Goal: Complete application form: Complete application form

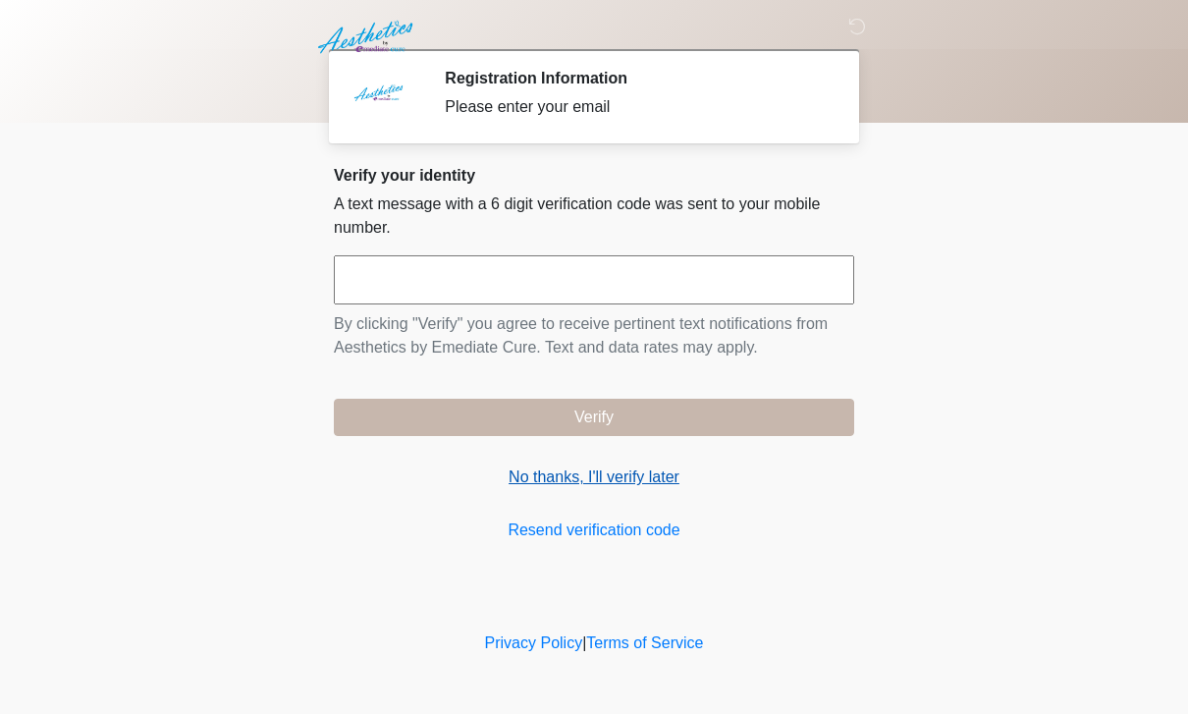
click at [650, 474] on link "No thanks, I'll verify later" at bounding box center [594, 478] width 521 height 24
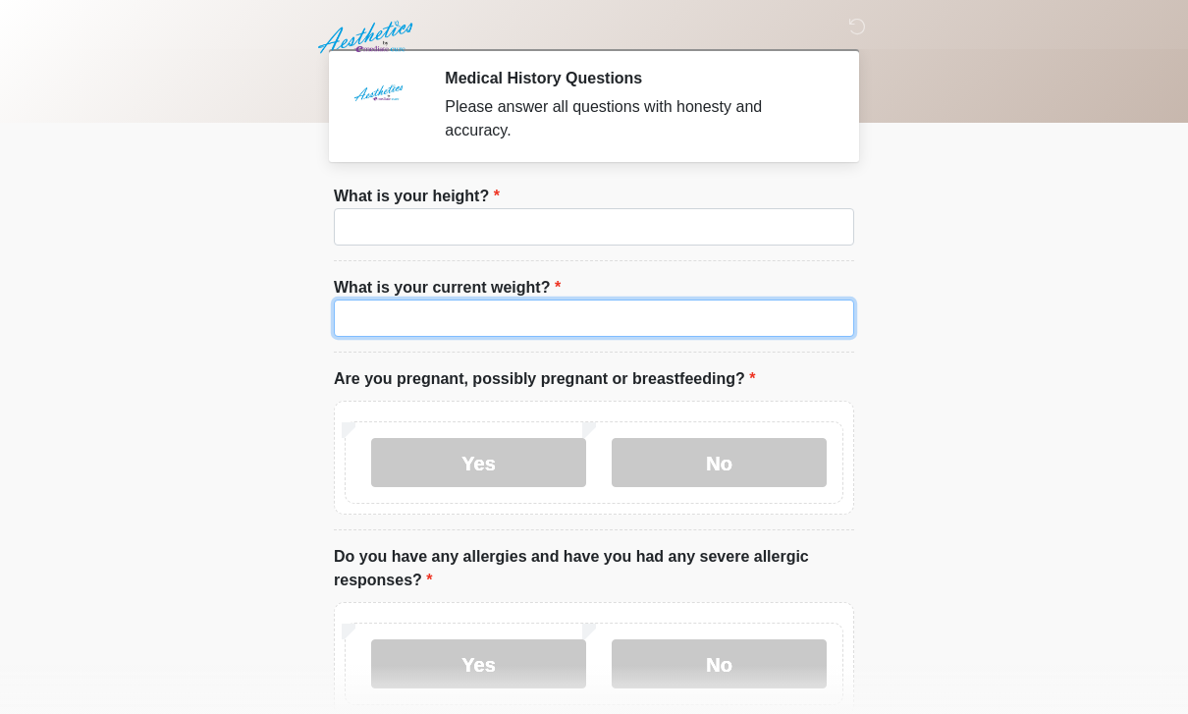
click at [391, 309] on input "What is your current weight?" at bounding box center [594, 318] width 521 height 37
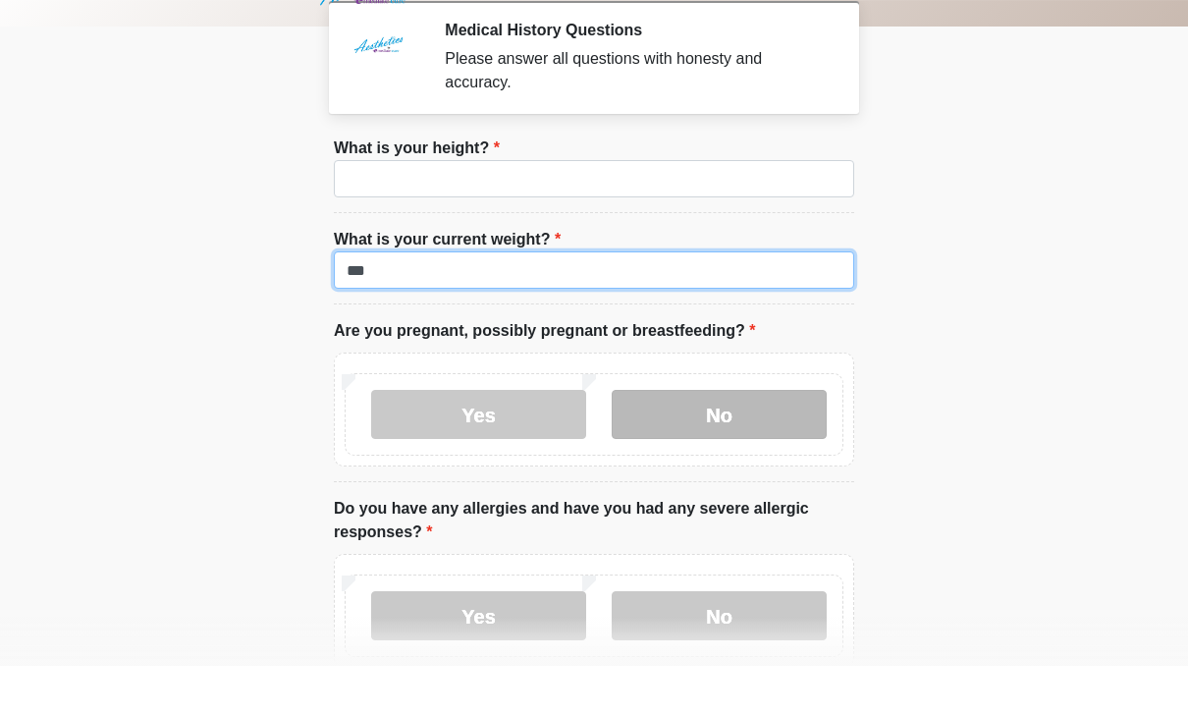
type input "***"
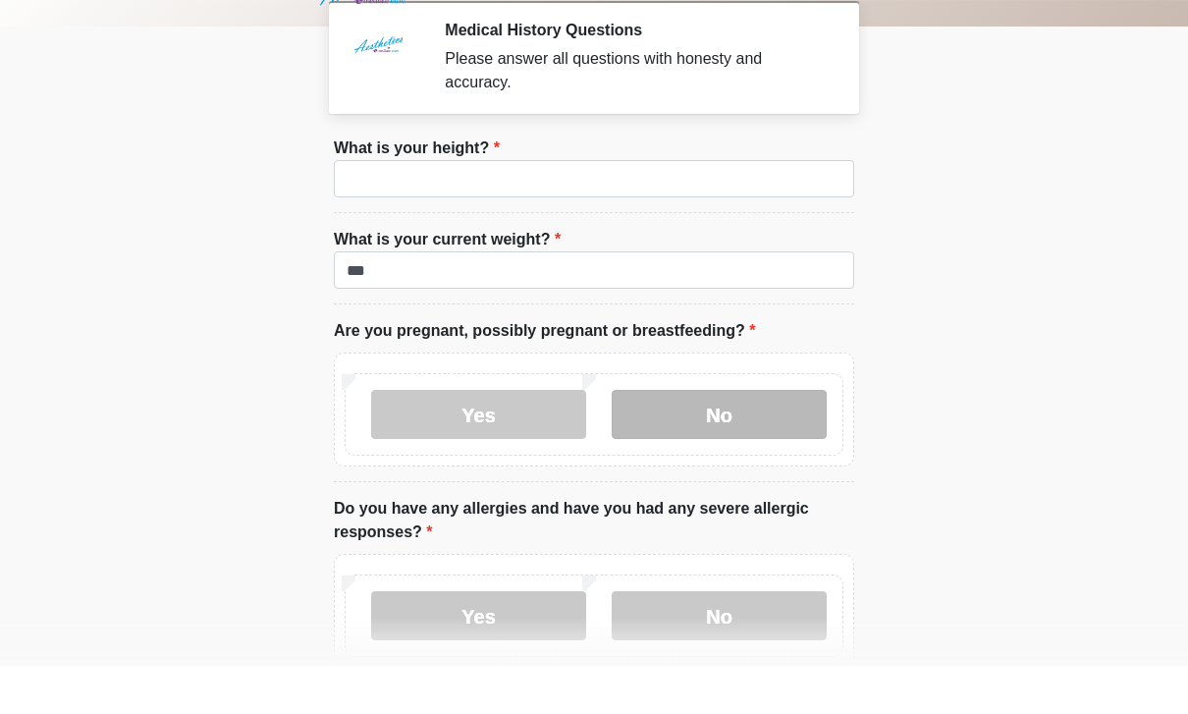
click at [772, 438] on label "No" at bounding box center [719, 462] width 215 height 49
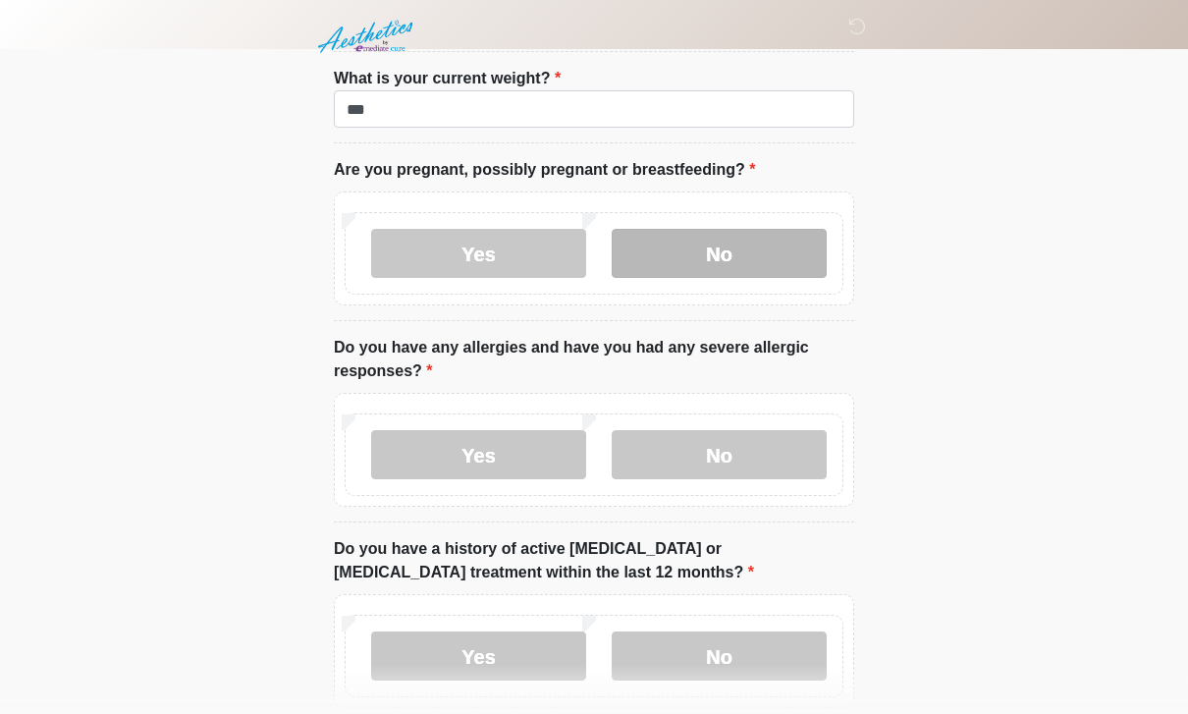
scroll to position [214, 0]
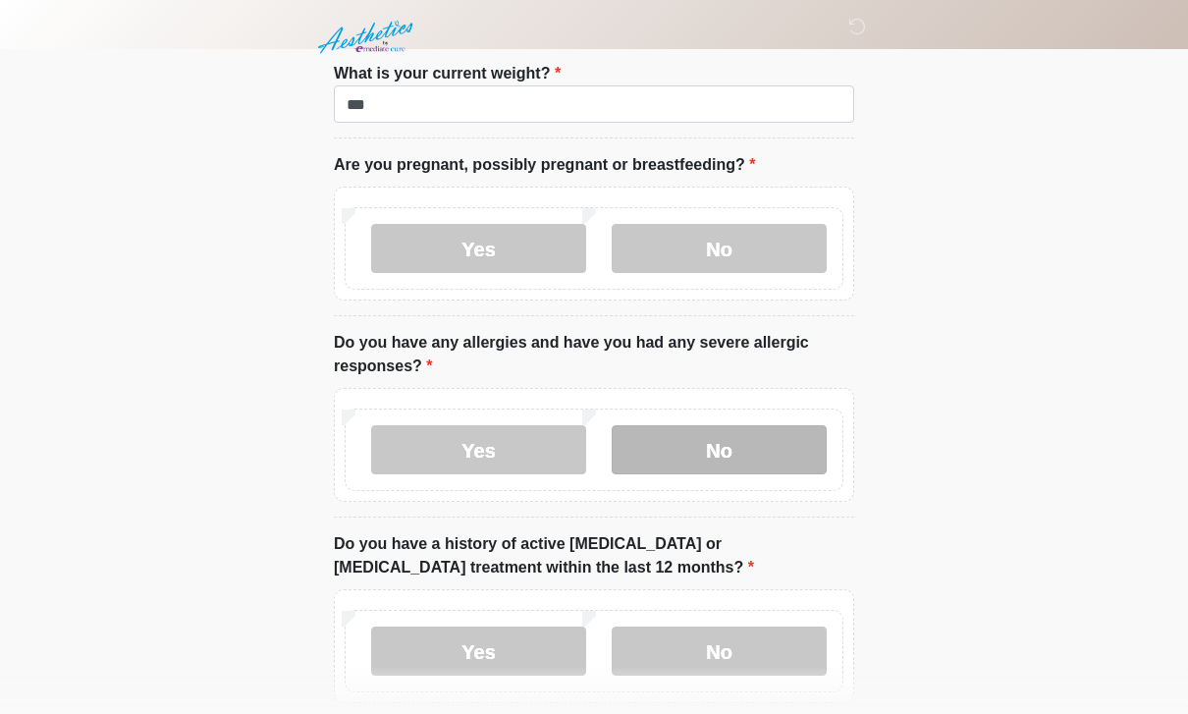
click at [762, 439] on label "No" at bounding box center [719, 449] width 215 height 49
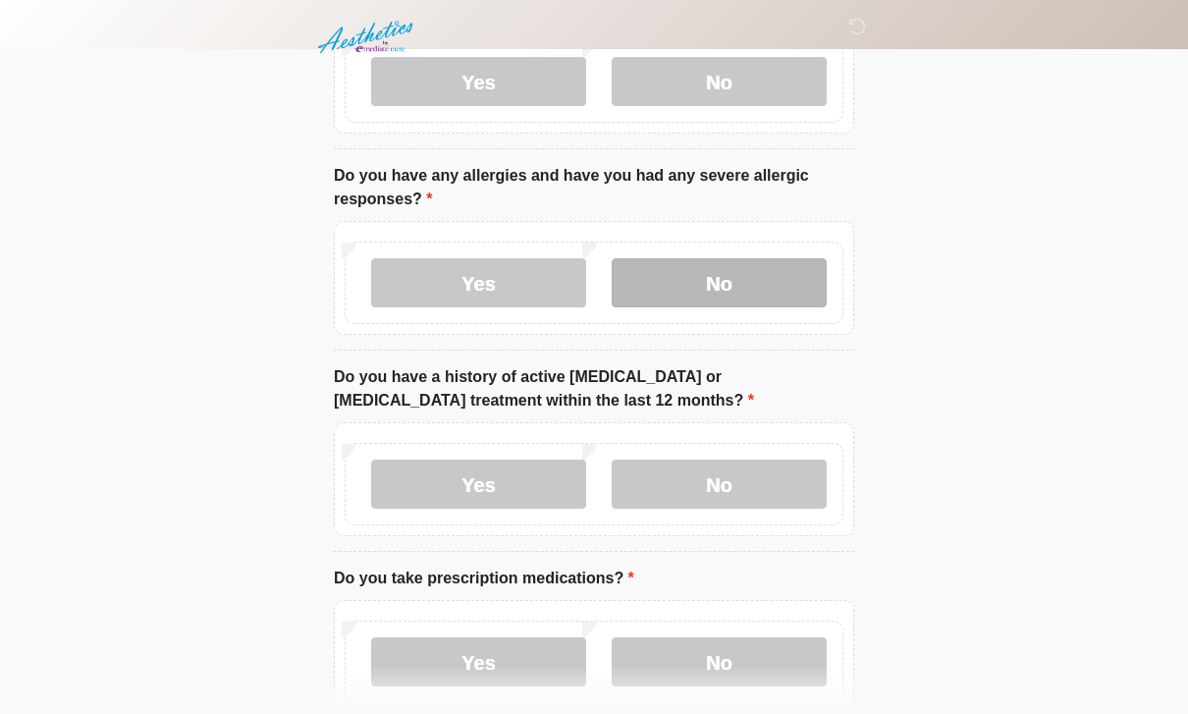
scroll to position [384, 0]
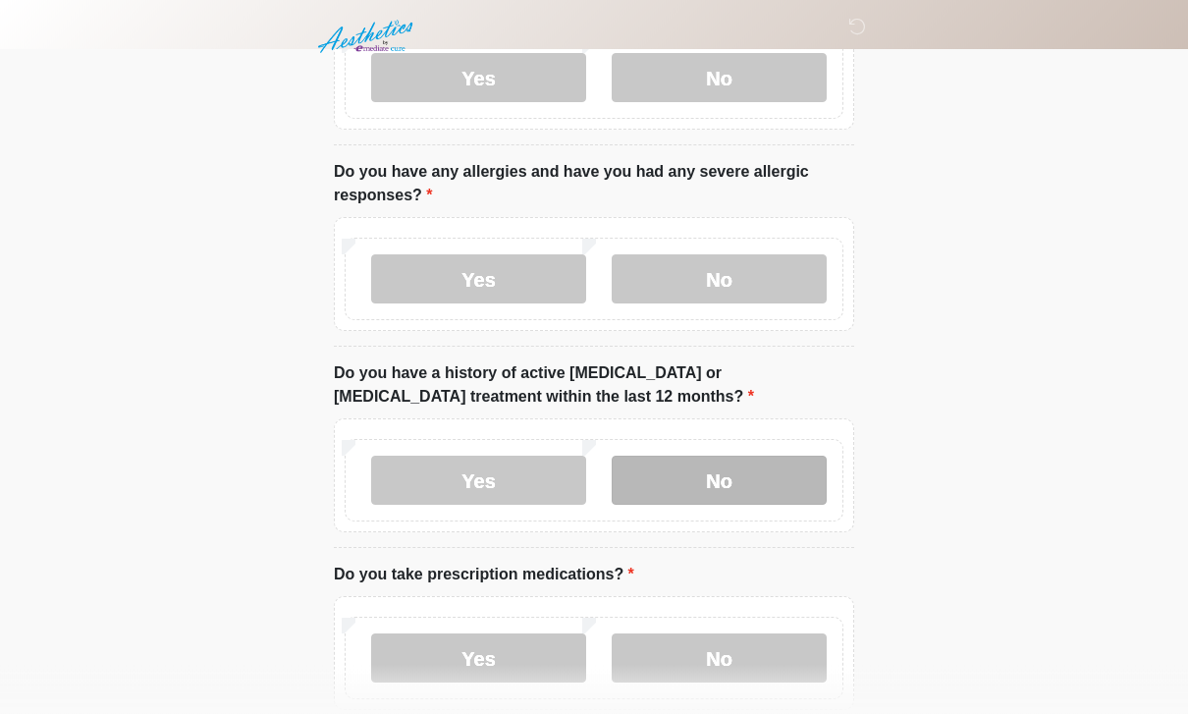
click at [774, 482] on label "No" at bounding box center [719, 481] width 215 height 49
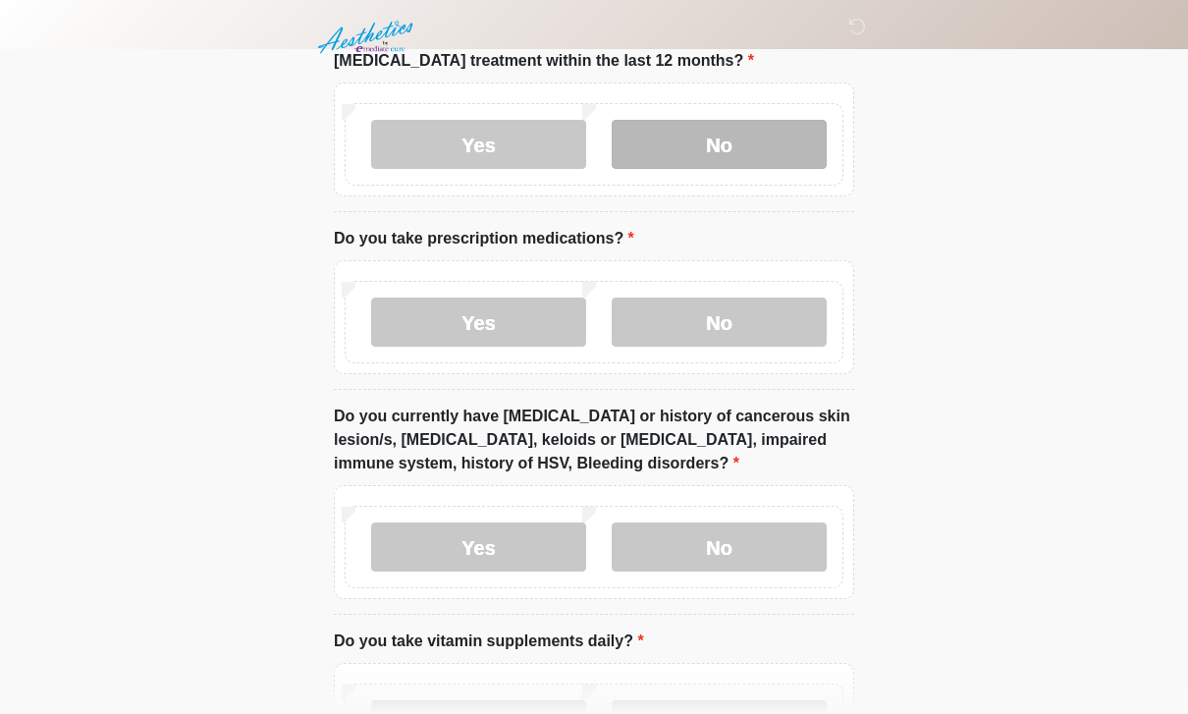
scroll to position [722, 0]
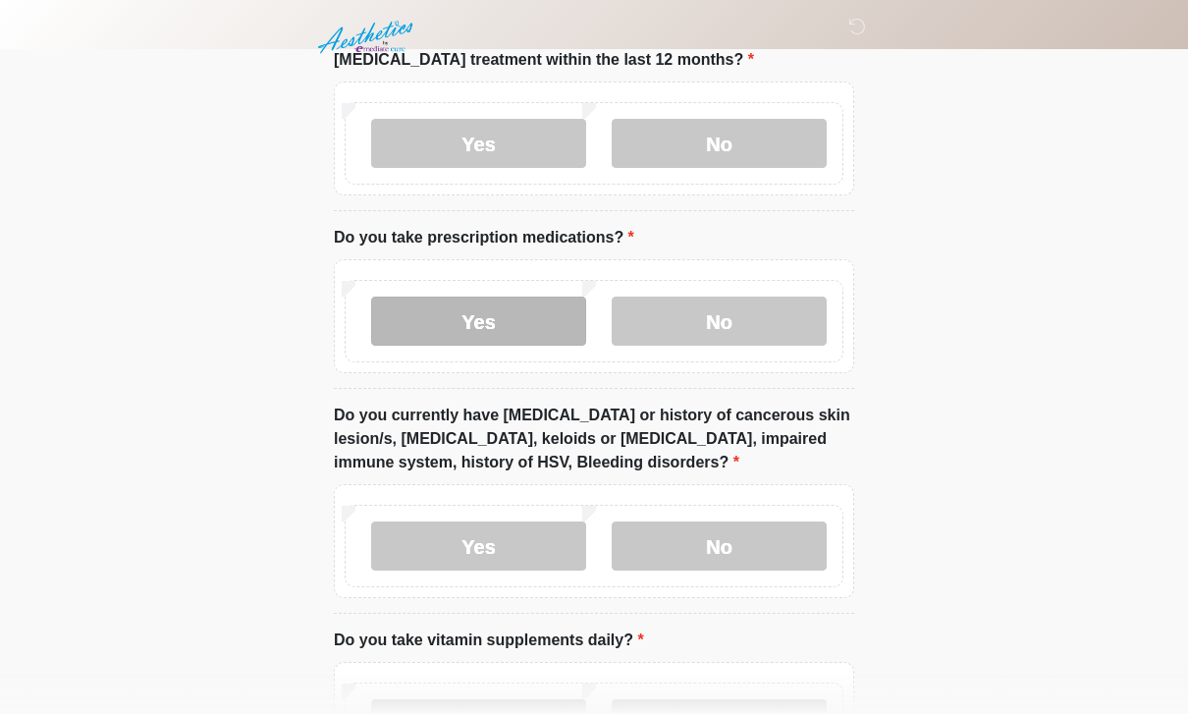
click at [528, 313] on label "Yes" at bounding box center [478, 321] width 215 height 49
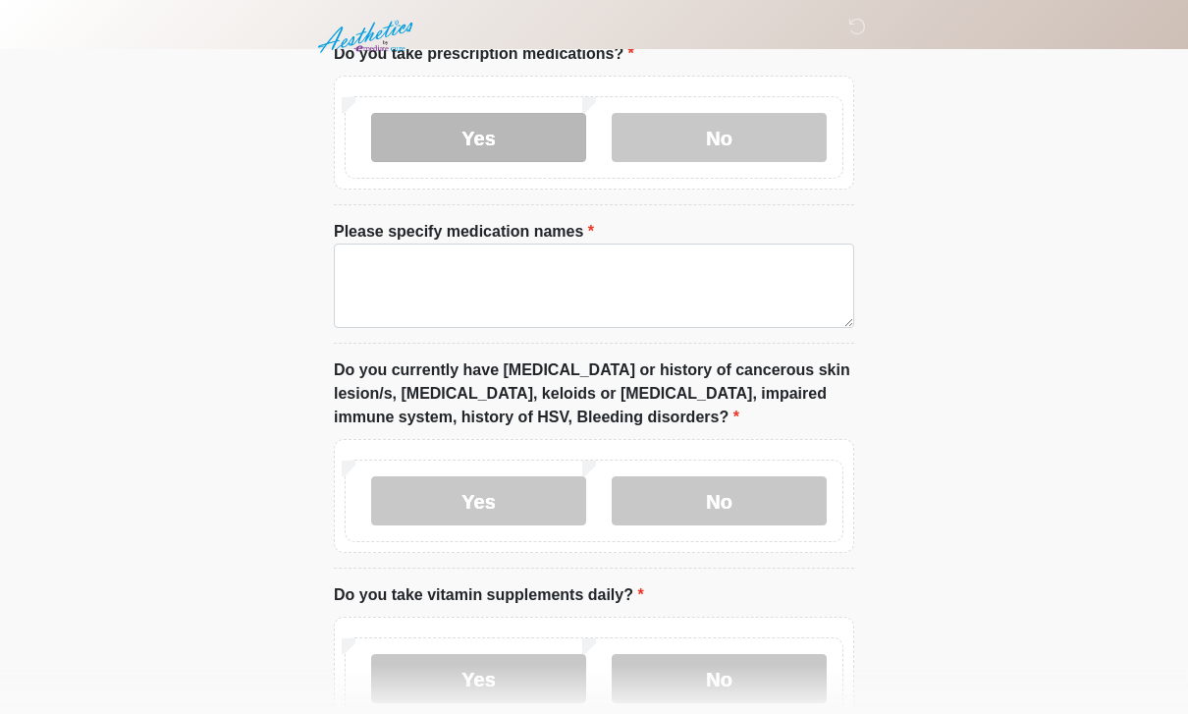
scroll to position [911, 0]
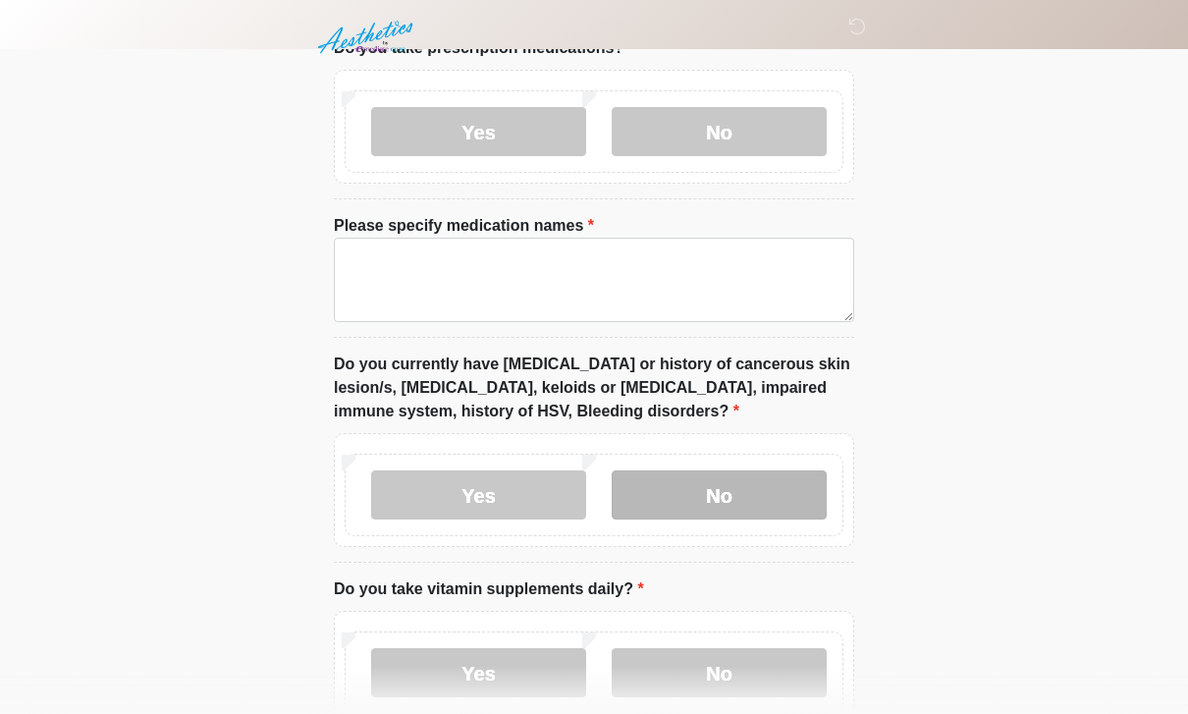
click at [784, 483] on label "No" at bounding box center [719, 494] width 215 height 49
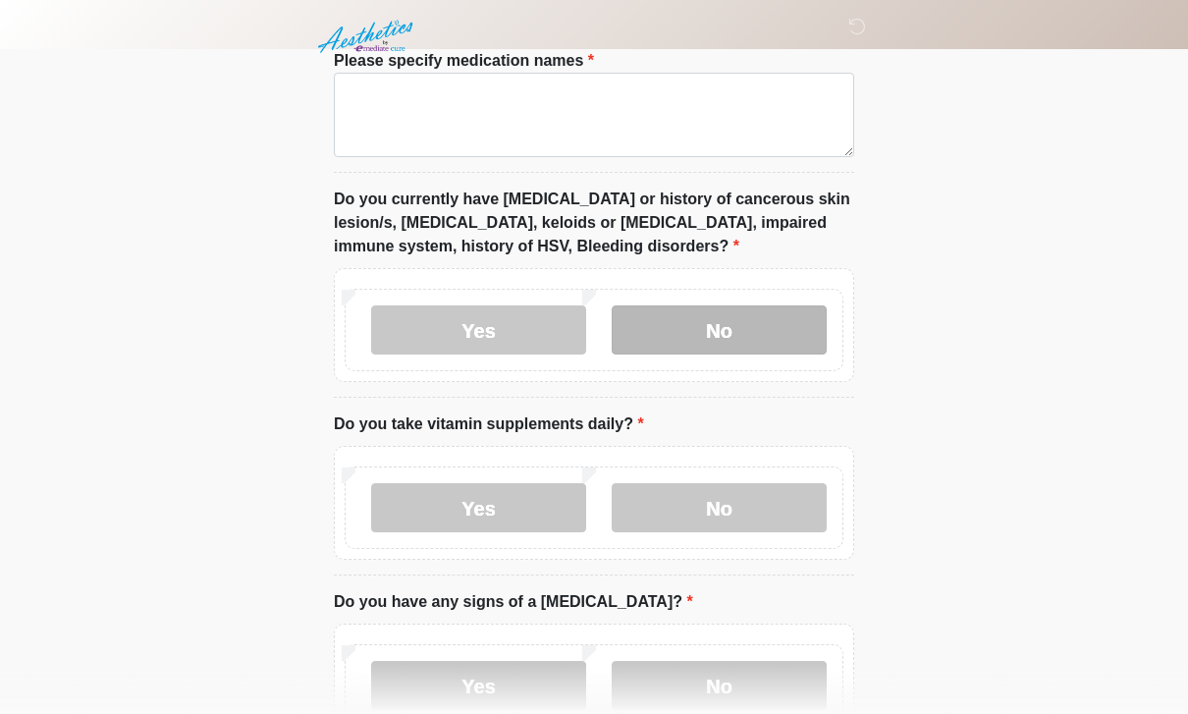
scroll to position [1097, 0]
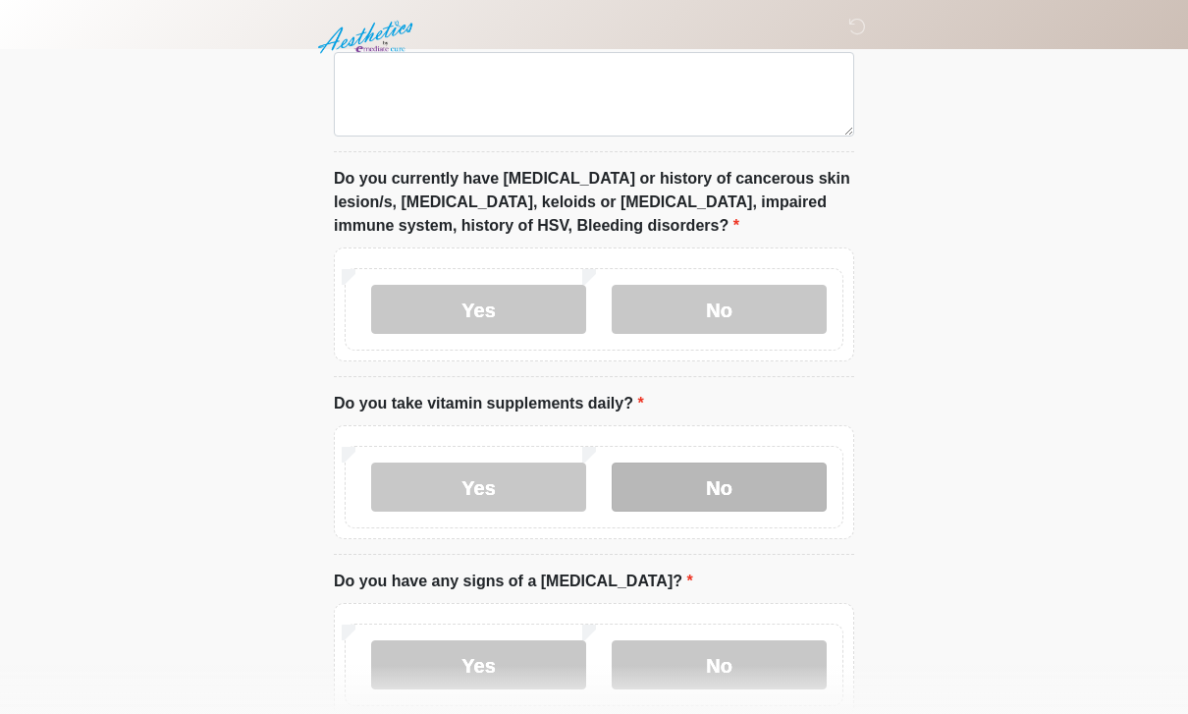
click at [758, 493] on label "No" at bounding box center [719, 487] width 215 height 49
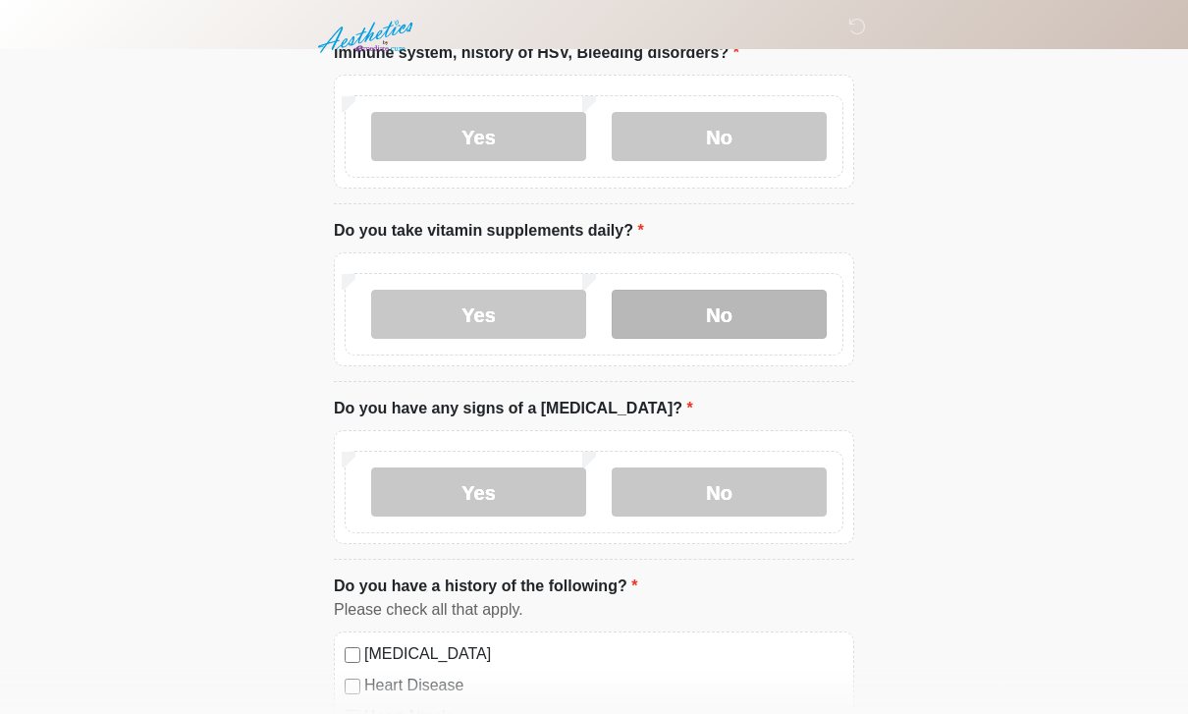
scroll to position [1291, 0]
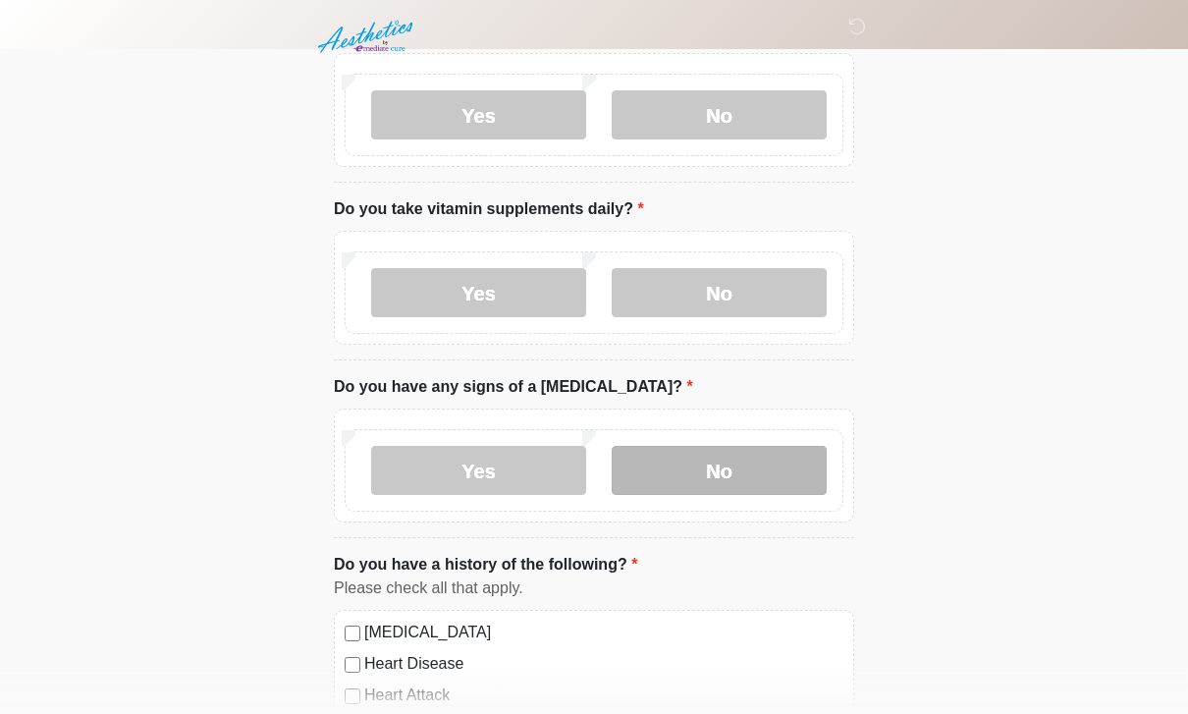
click at [787, 459] on label "No" at bounding box center [719, 471] width 215 height 49
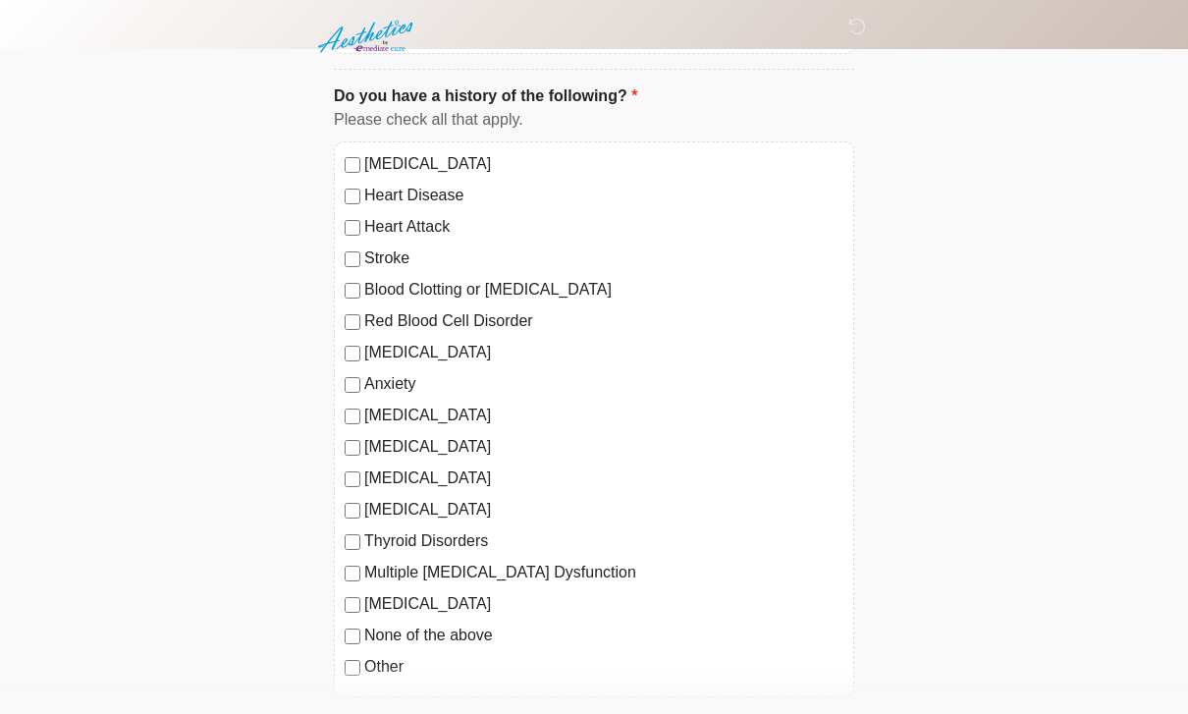
scroll to position [1762, 0]
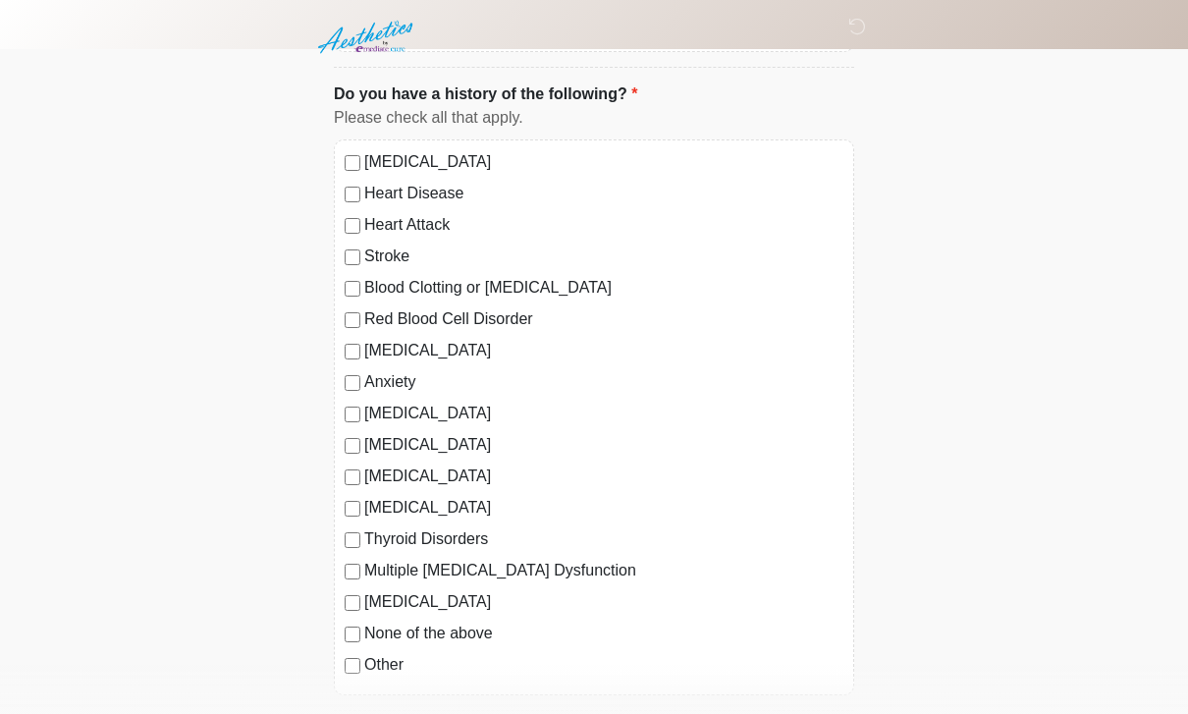
click at [476, 631] on label "None of the above" at bounding box center [603, 634] width 479 height 24
click at [454, 639] on label "None of the above" at bounding box center [603, 634] width 479 height 24
click at [401, 666] on label "Other" at bounding box center [603, 665] width 479 height 24
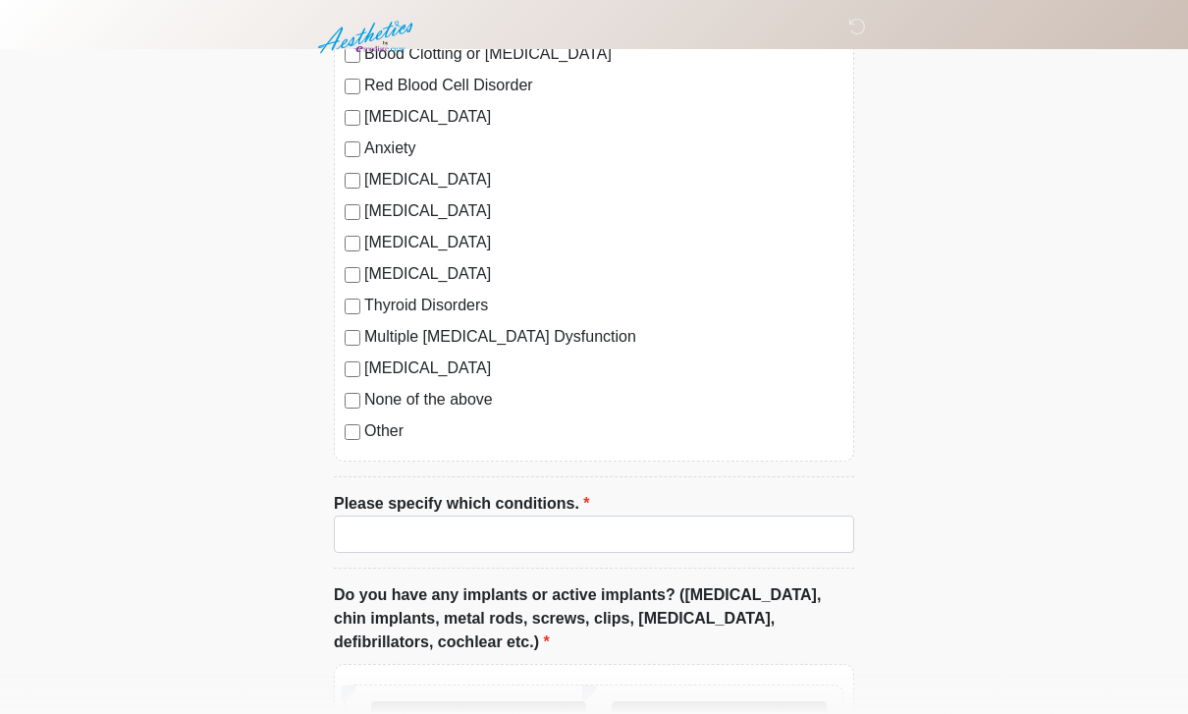
scroll to position [2013, 0]
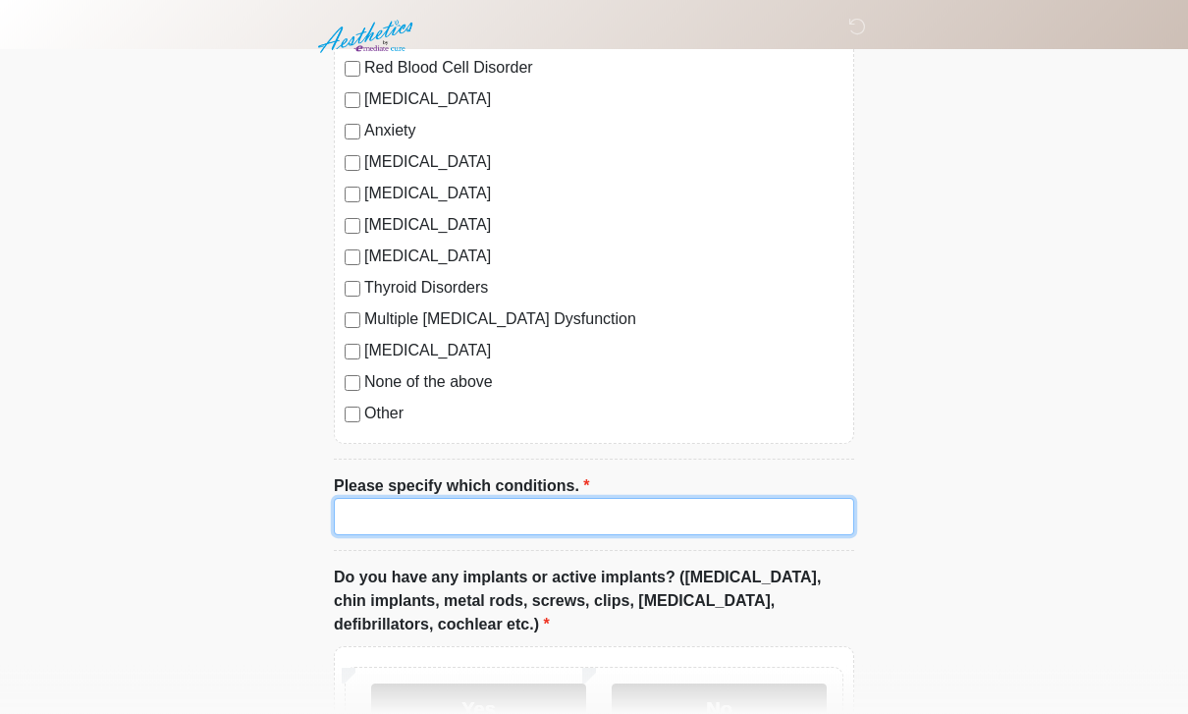
click at [590, 510] on input "Please specify which conditions." at bounding box center [594, 517] width 521 height 37
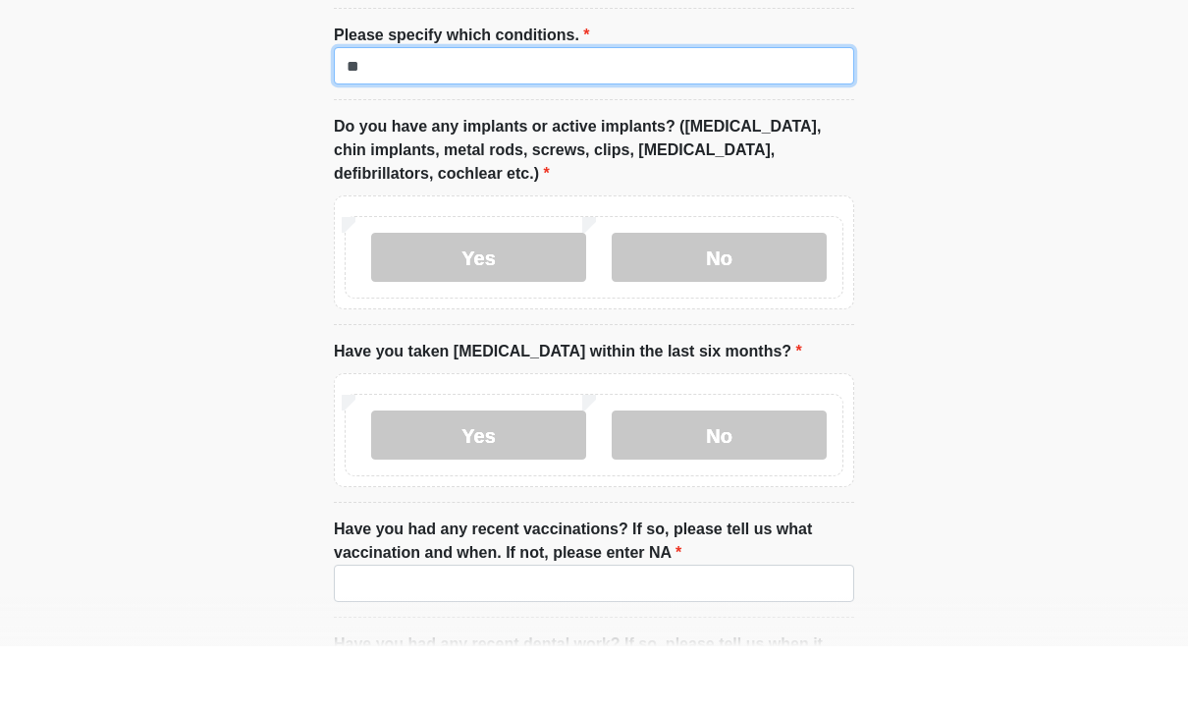
scroll to position [2402, 0]
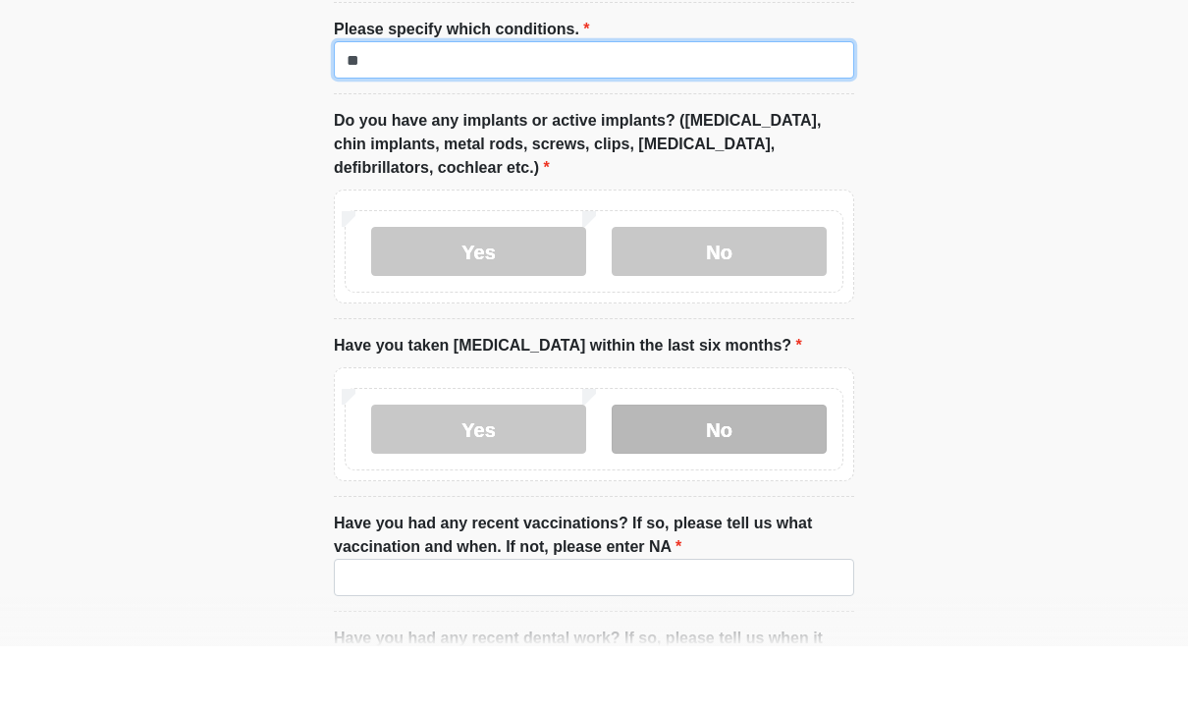
type input "**"
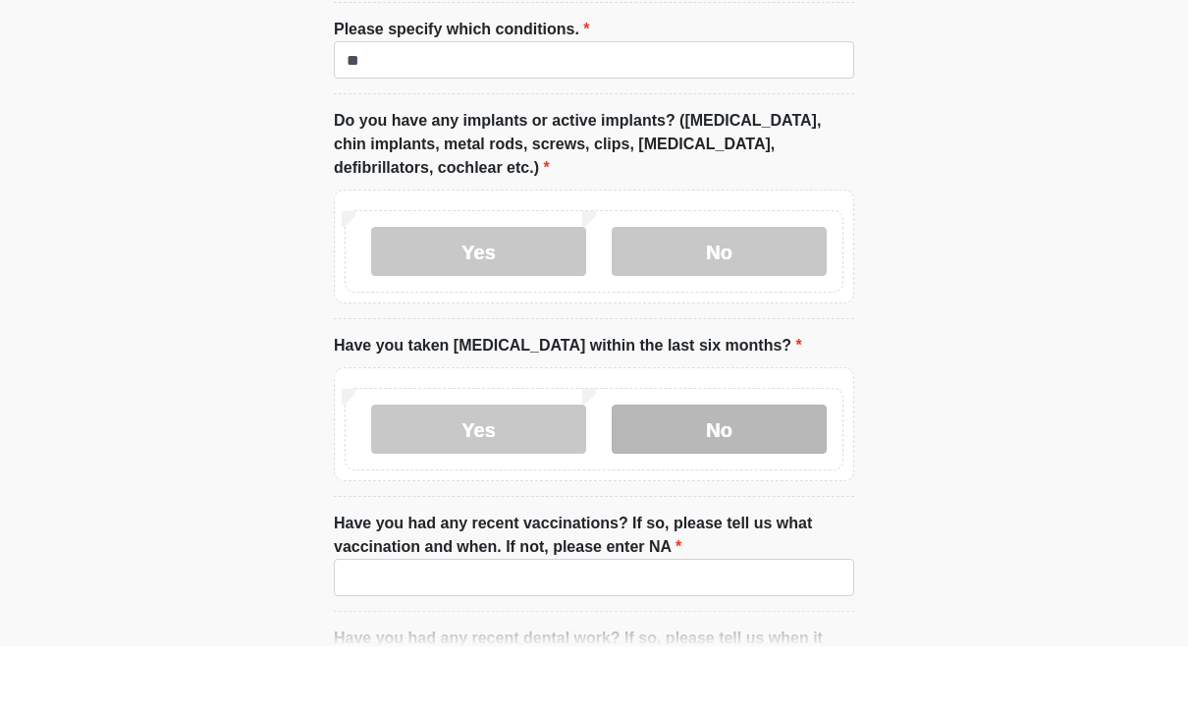
click at [754, 472] on label "No" at bounding box center [719, 496] width 215 height 49
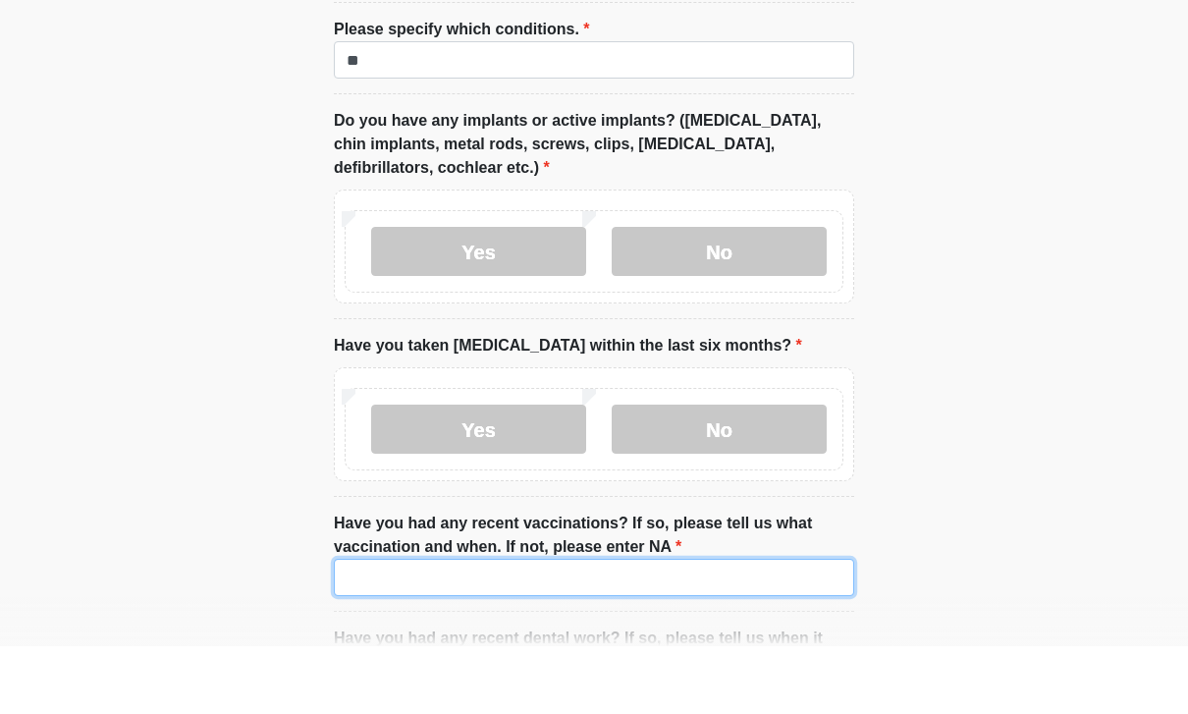
click at [644, 627] on input "Have you had any recent vaccinations? If so, please tell us what vaccination an…" at bounding box center [594, 645] width 521 height 37
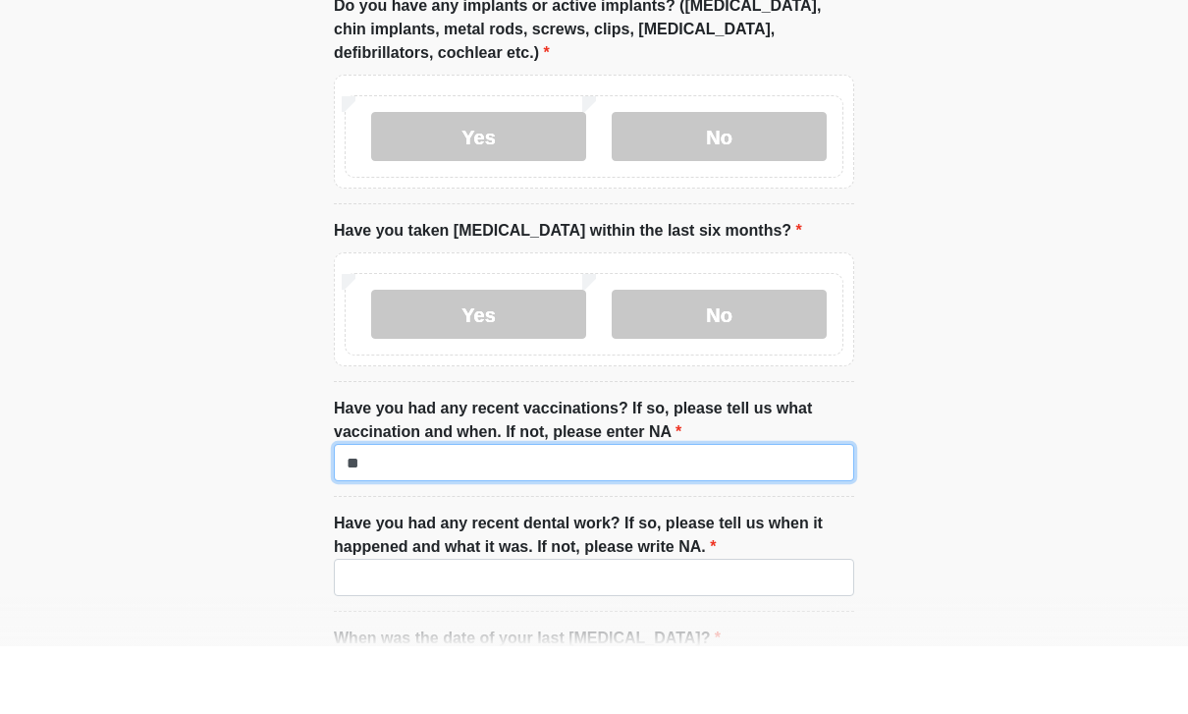
scroll to position [2577, 0]
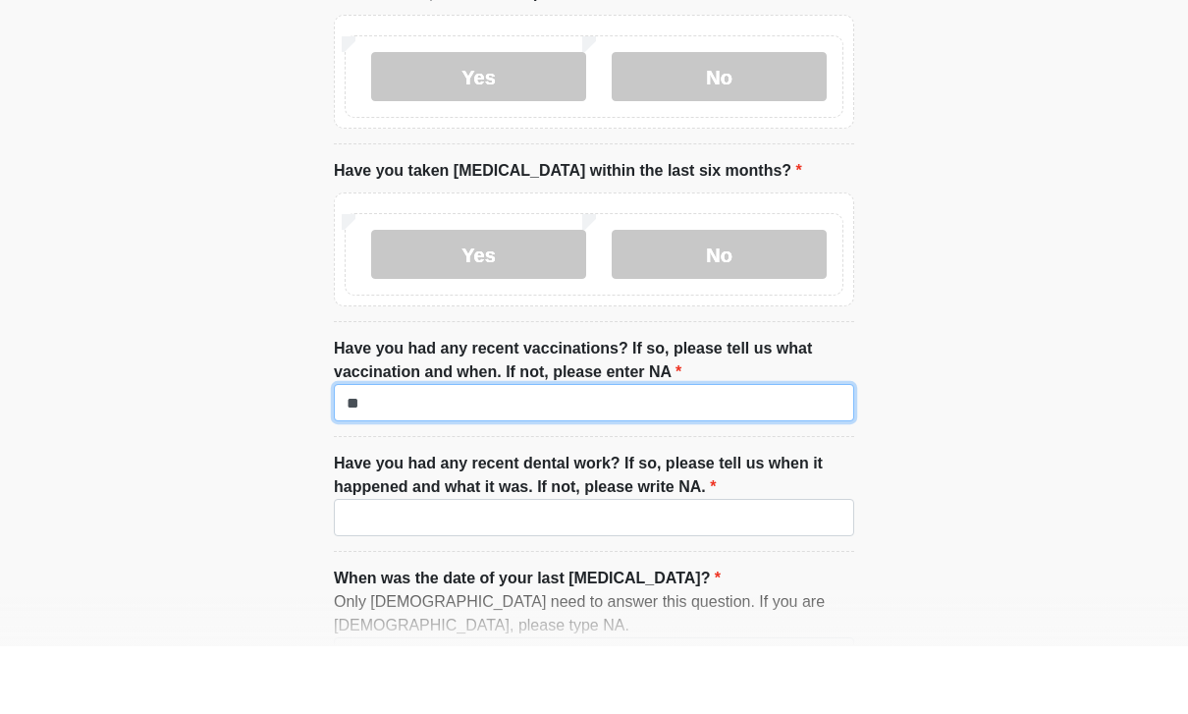
type input "**"
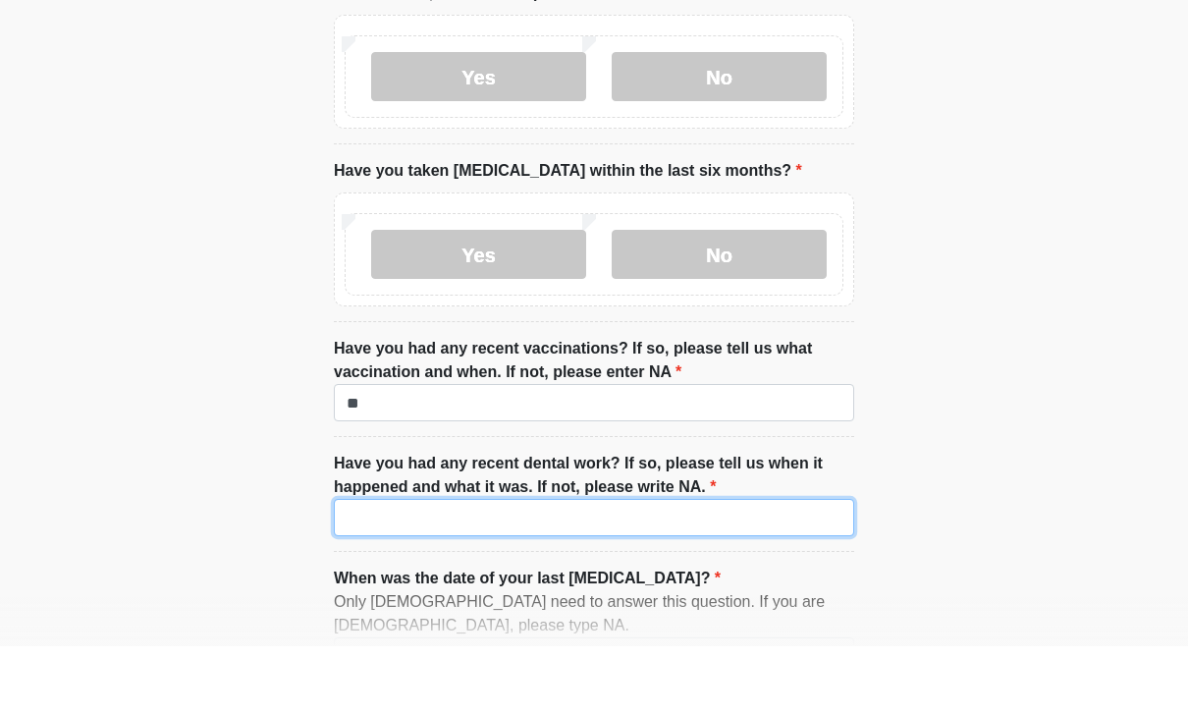
click at [720, 567] on input "Have you had any recent dental work? If so, please tell us when it happened and…" at bounding box center [594, 585] width 521 height 37
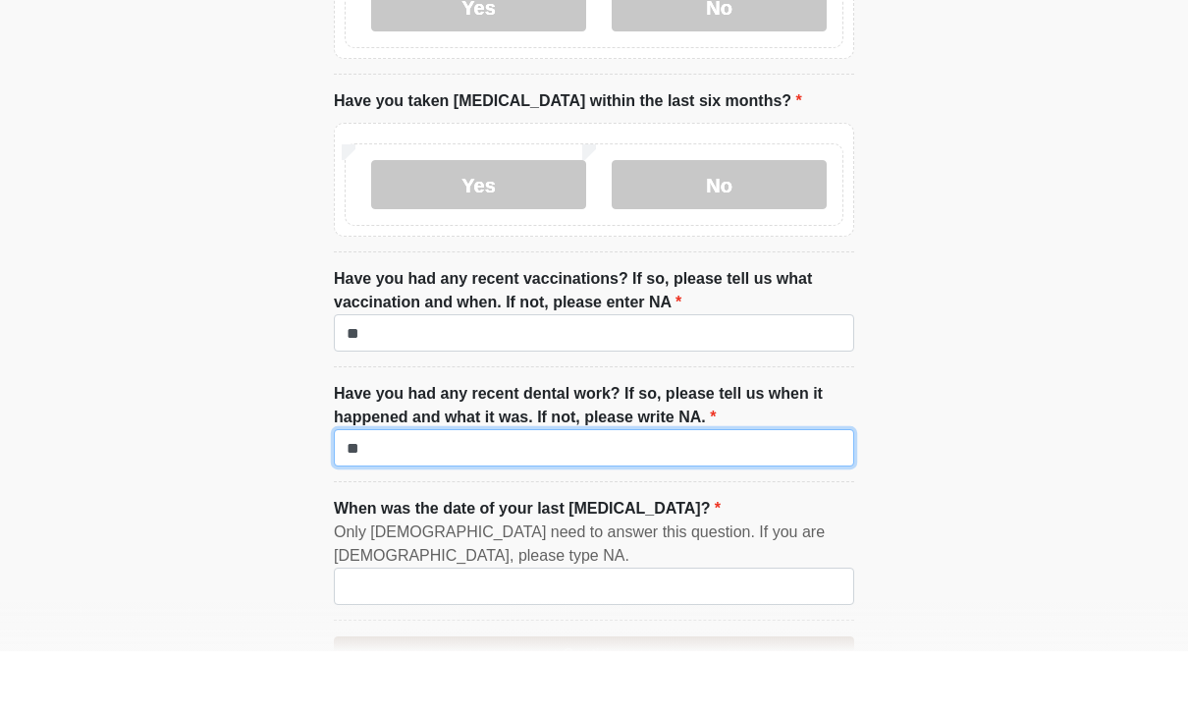
scroll to position [2773, 0]
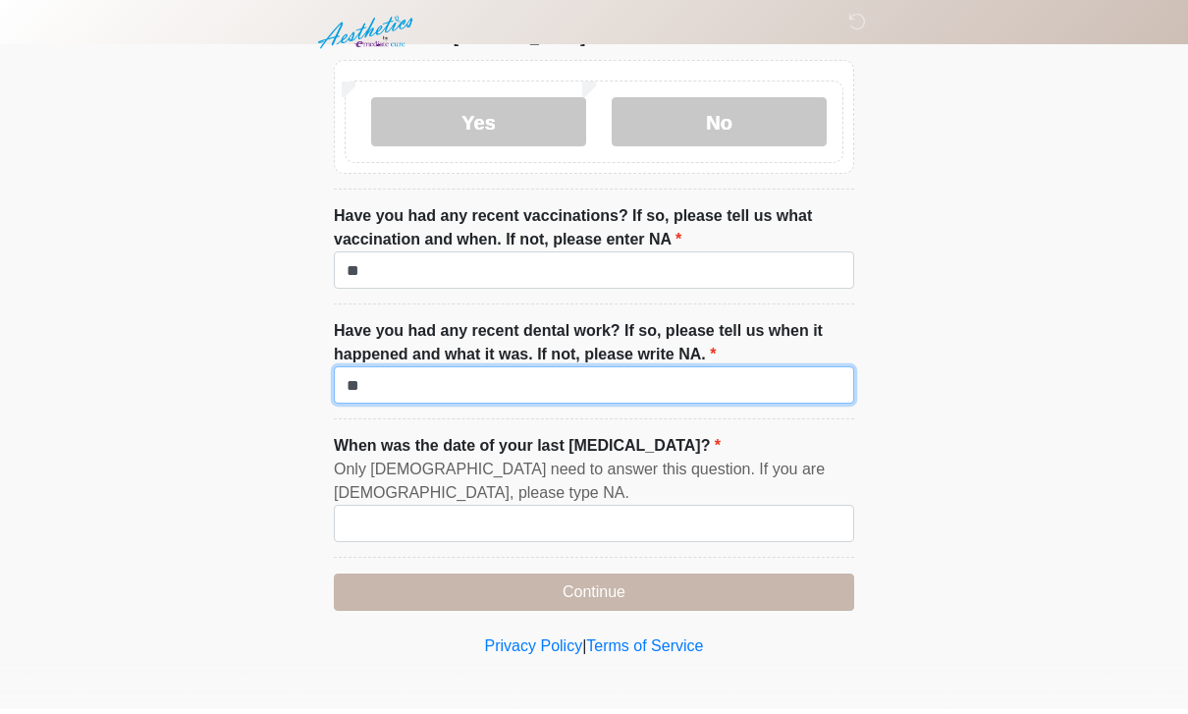
type input "**"
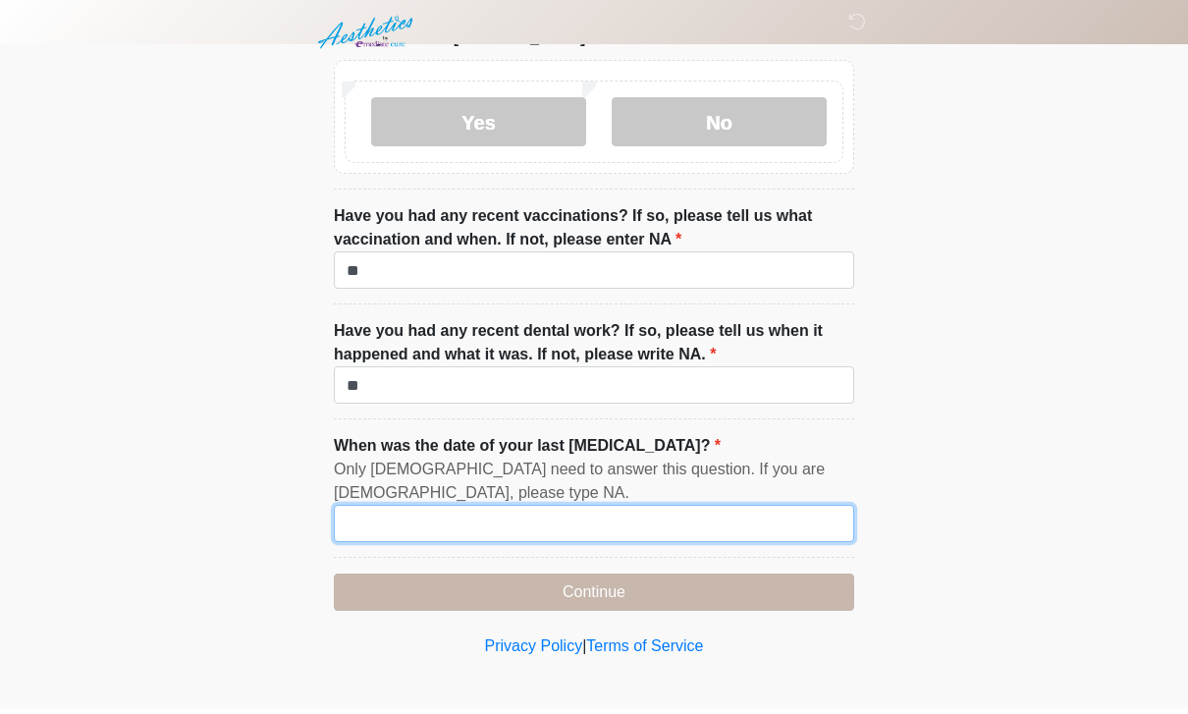
click at [697, 513] on input "When was the date of your last [MEDICAL_DATA]?" at bounding box center [594, 528] width 521 height 37
type input "**"
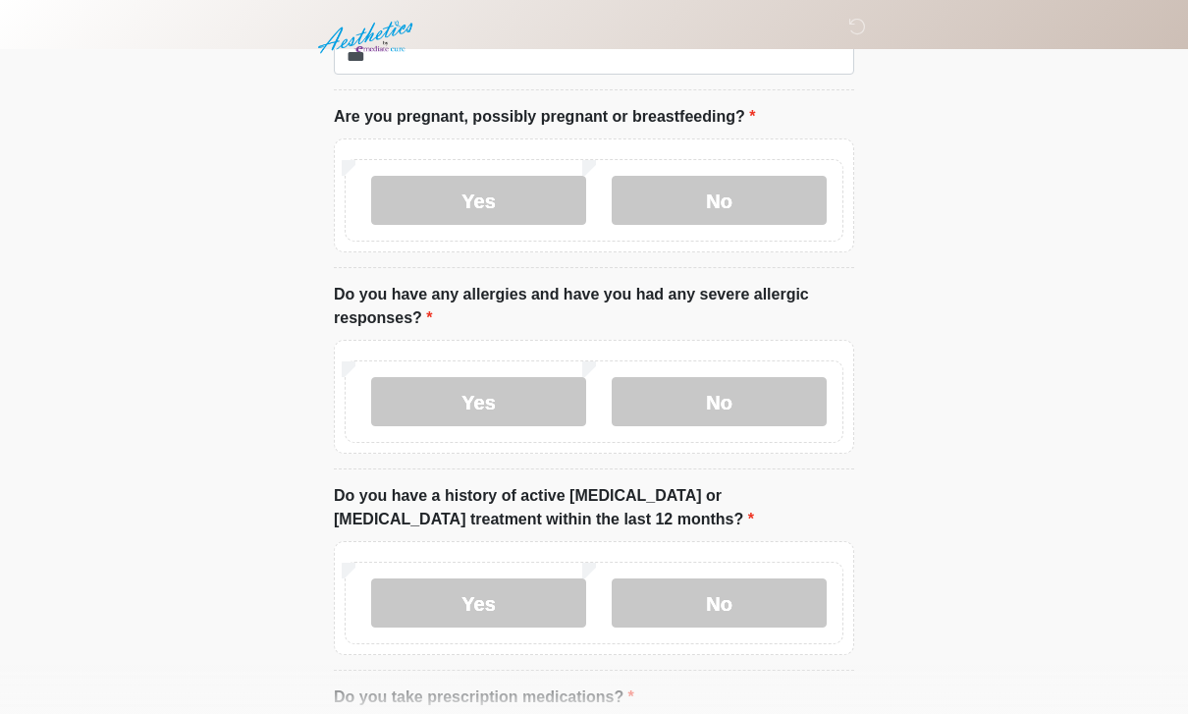
scroll to position [0, 0]
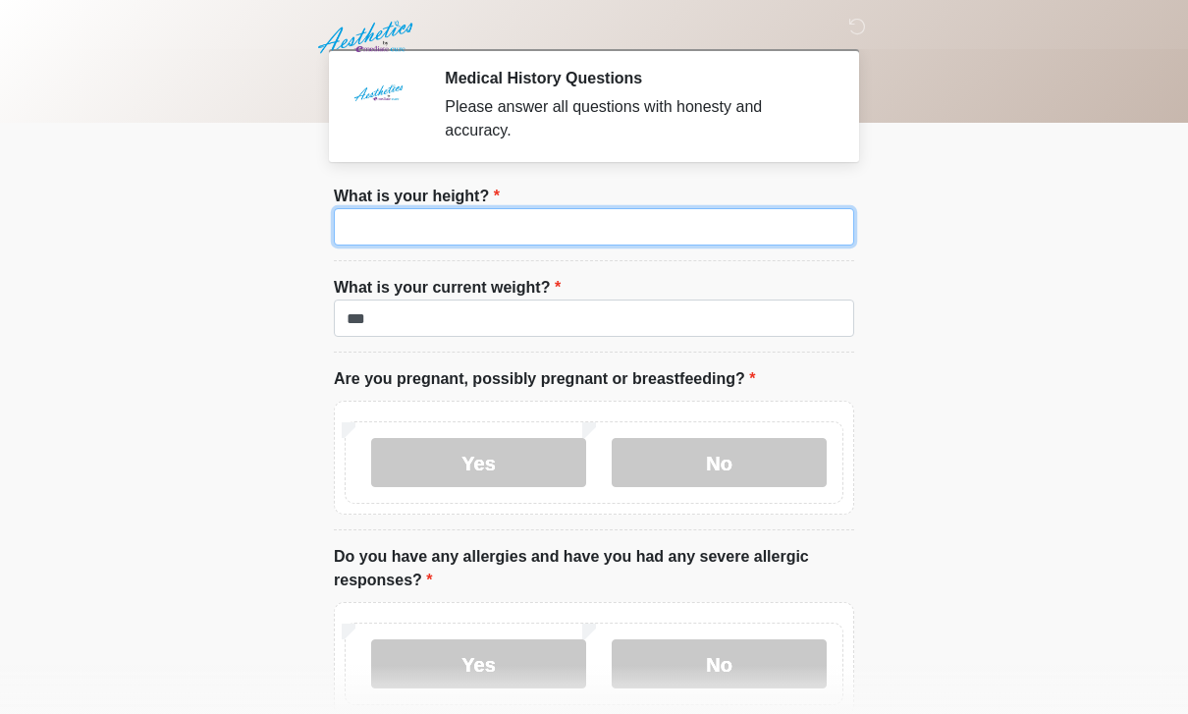
click at [649, 228] on input "What is your height?" at bounding box center [594, 226] width 521 height 37
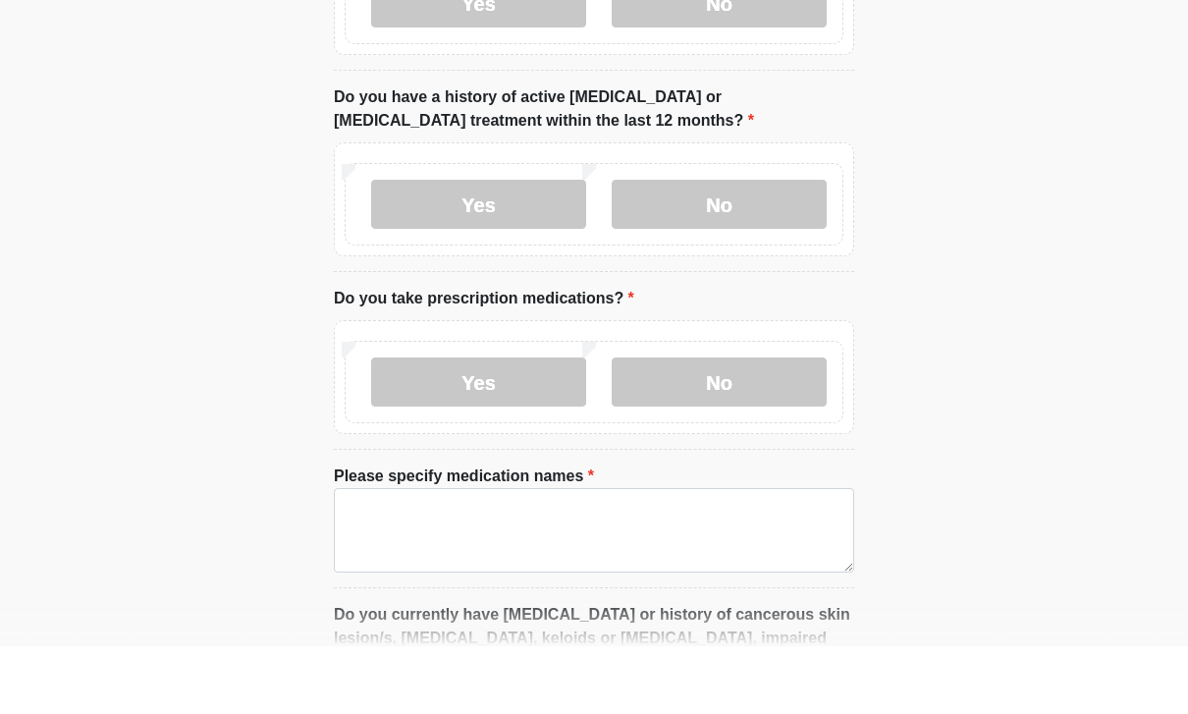
scroll to position [602, 0]
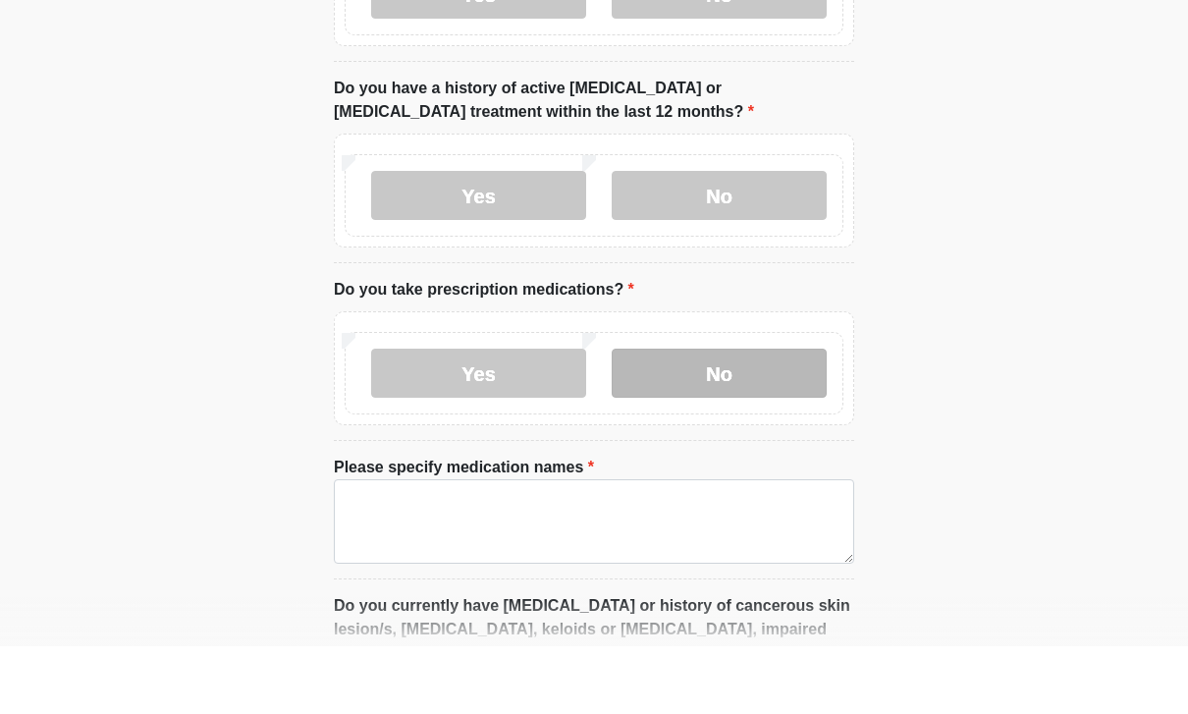
type input "***"
click at [752, 416] on label "No" at bounding box center [719, 440] width 215 height 49
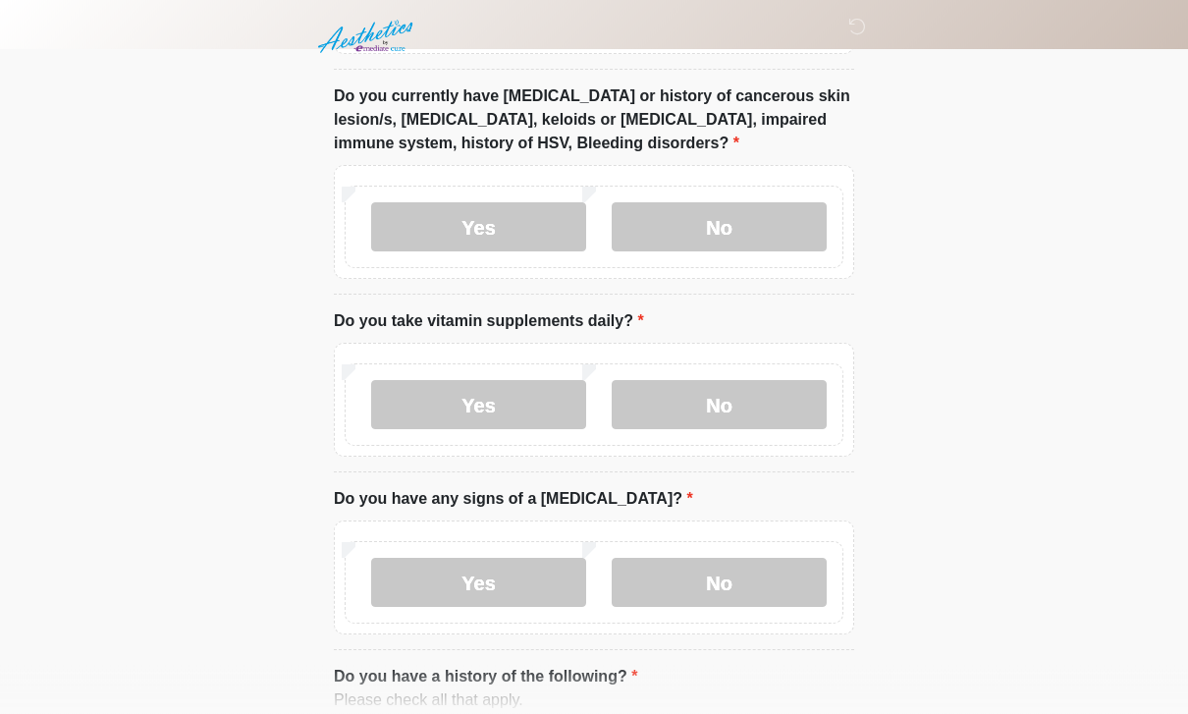
scroll to position [1041, 0]
click at [526, 408] on label "Yes" at bounding box center [478, 404] width 215 height 49
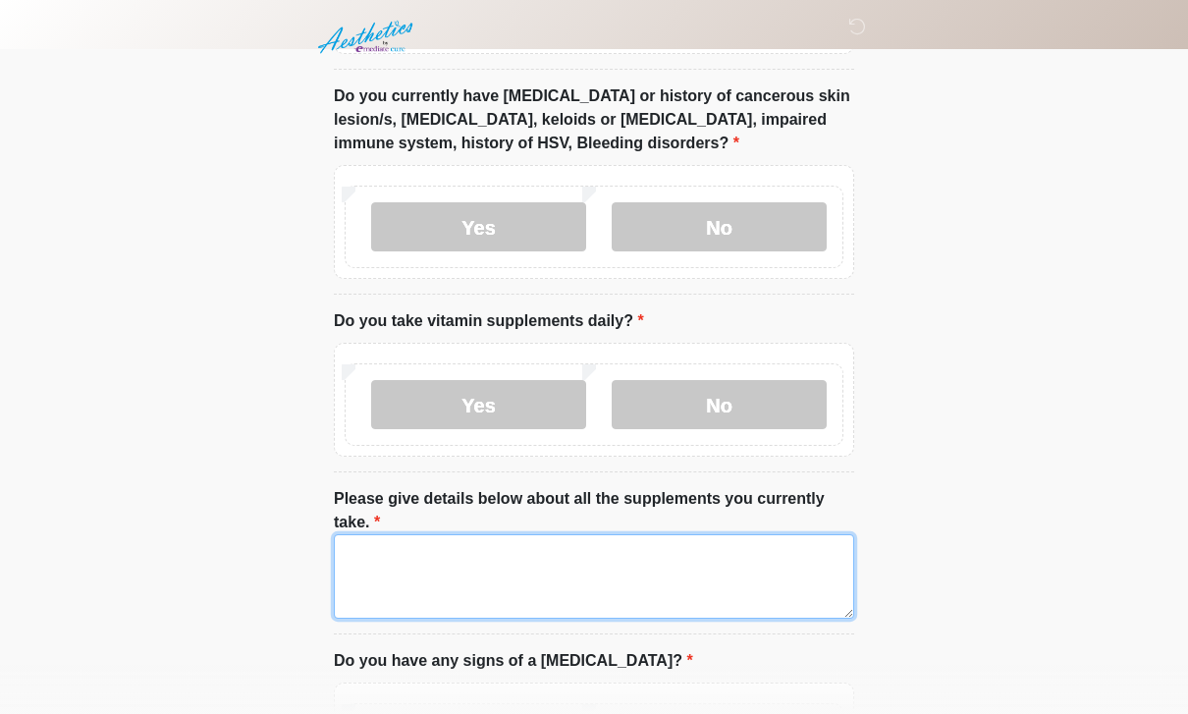
click at [471, 582] on textarea "Please give details below about all the supplements you currently take." at bounding box center [594, 576] width 521 height 84
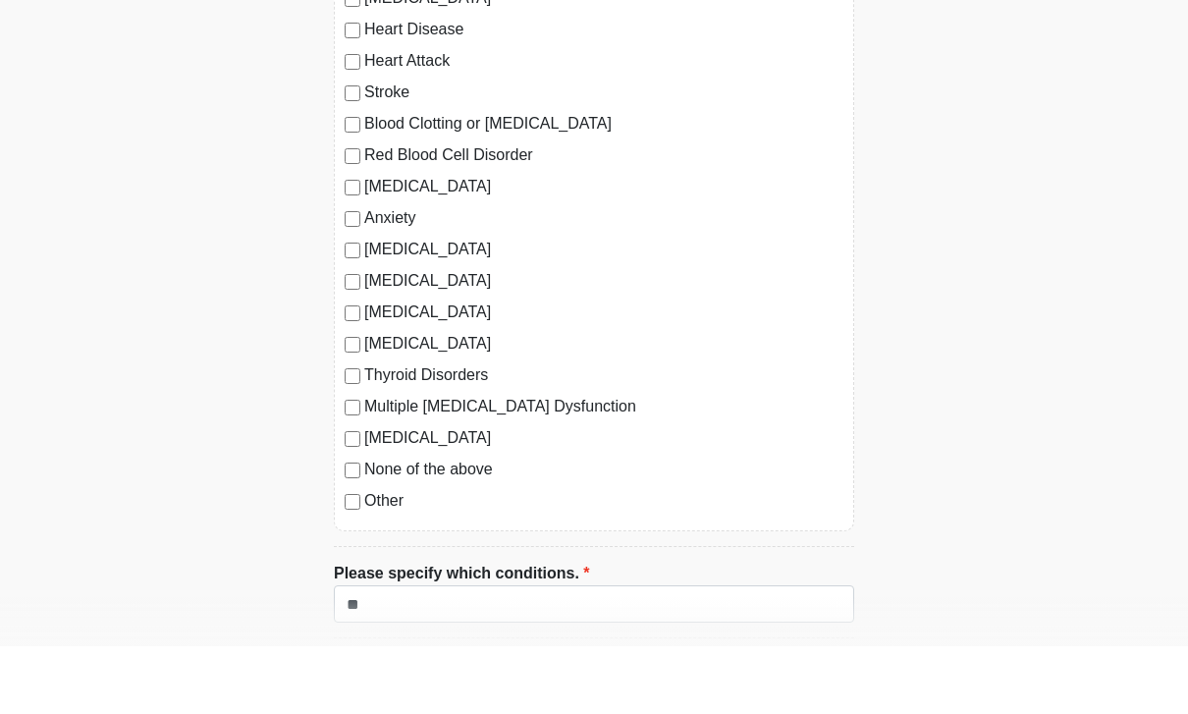
scroll to position [1888, 0]
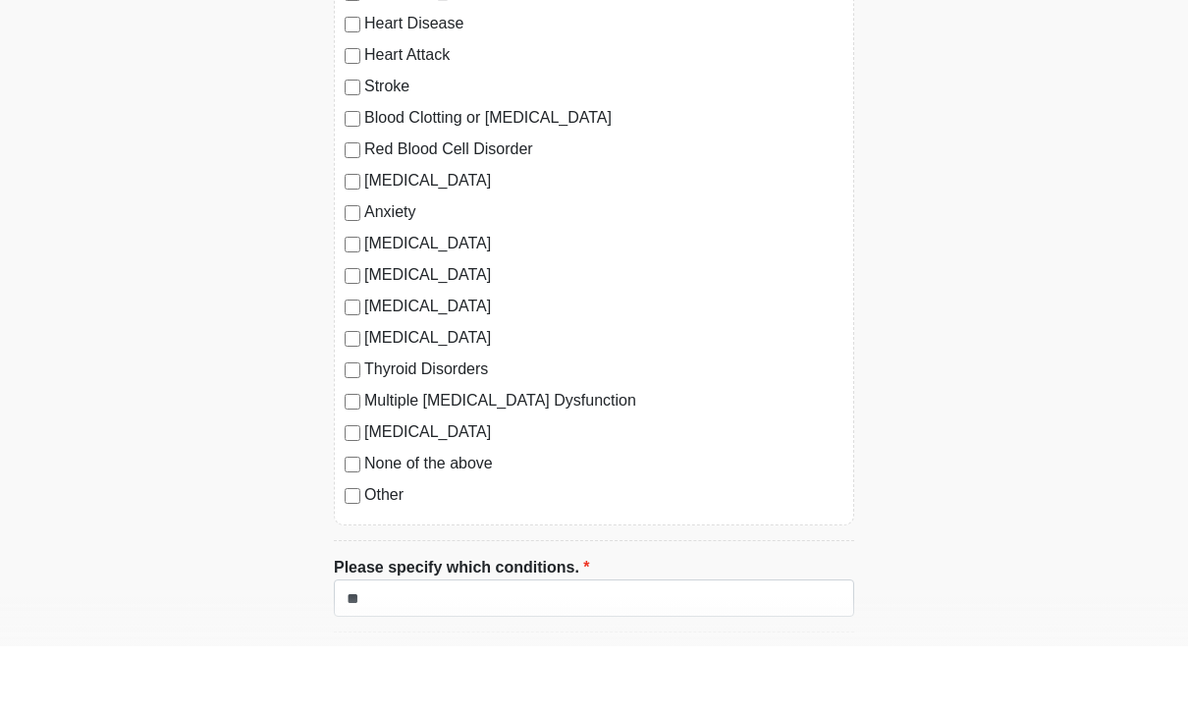
type textarea "**********"
click at [434, 300] on label "[MEDICAL_DATA]" at bounding box center [603, 312] width 479 height 24
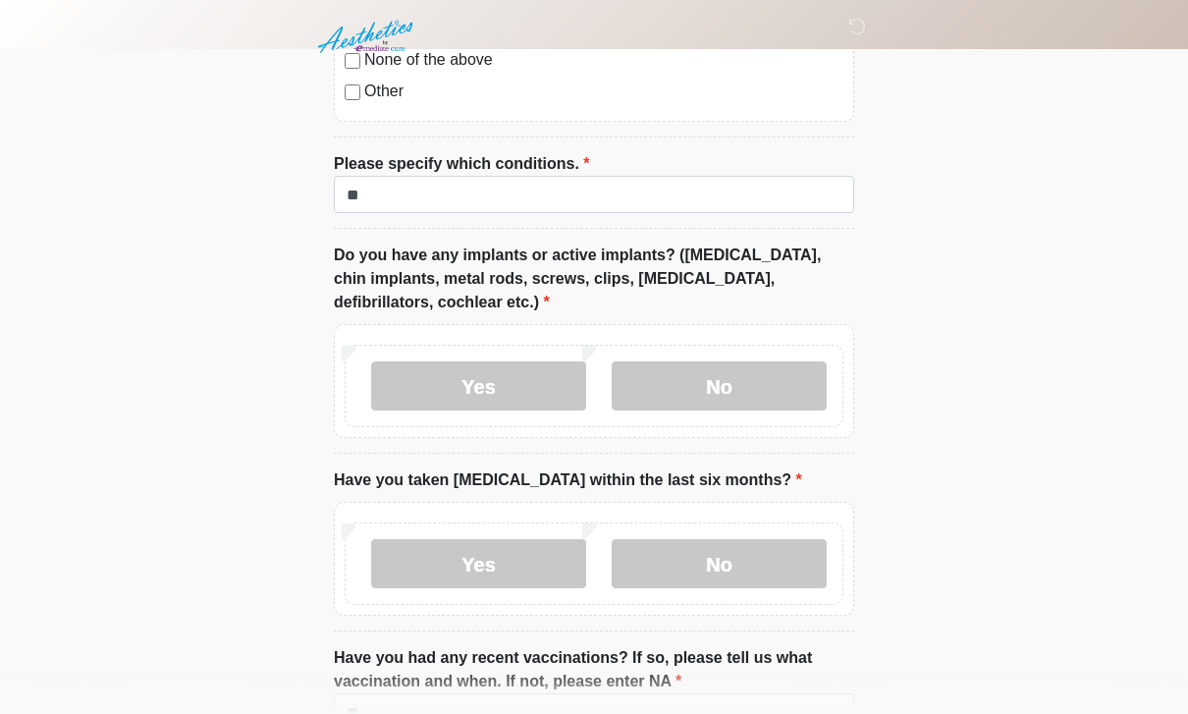
scroll to position [2359, 0]
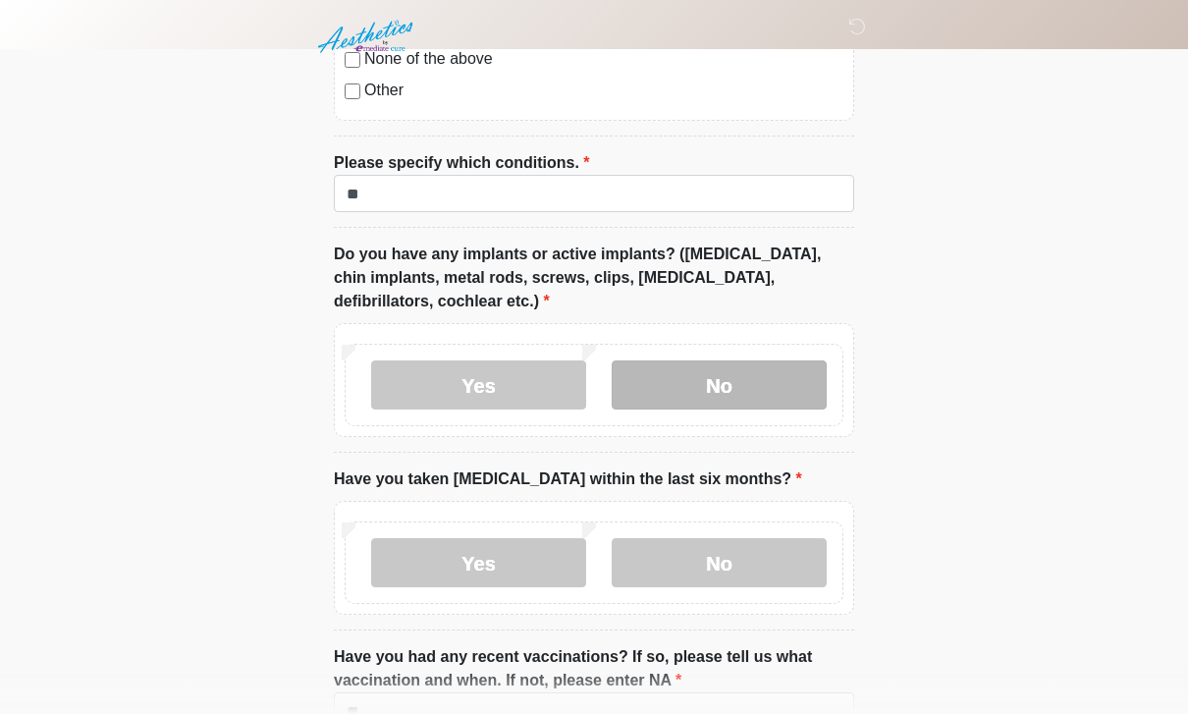
click at [752, 389] on label "No" at bounding box center [719, 385] width 215 height 49
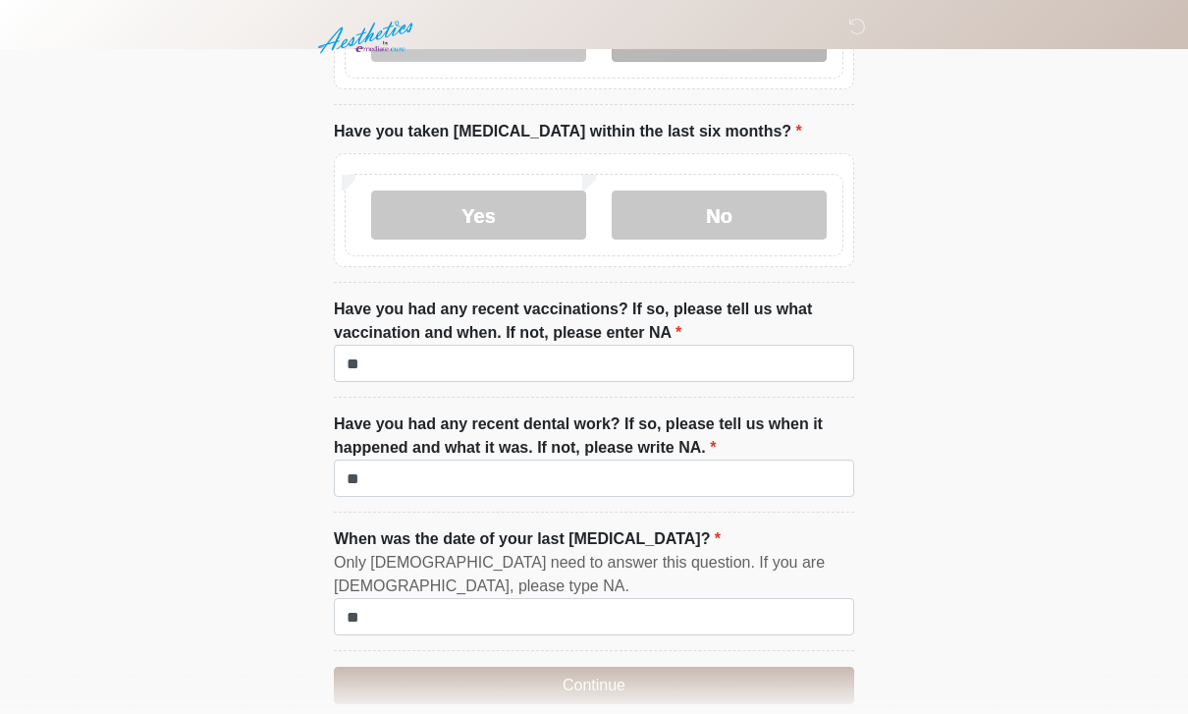
scroll to position [2733, 0]
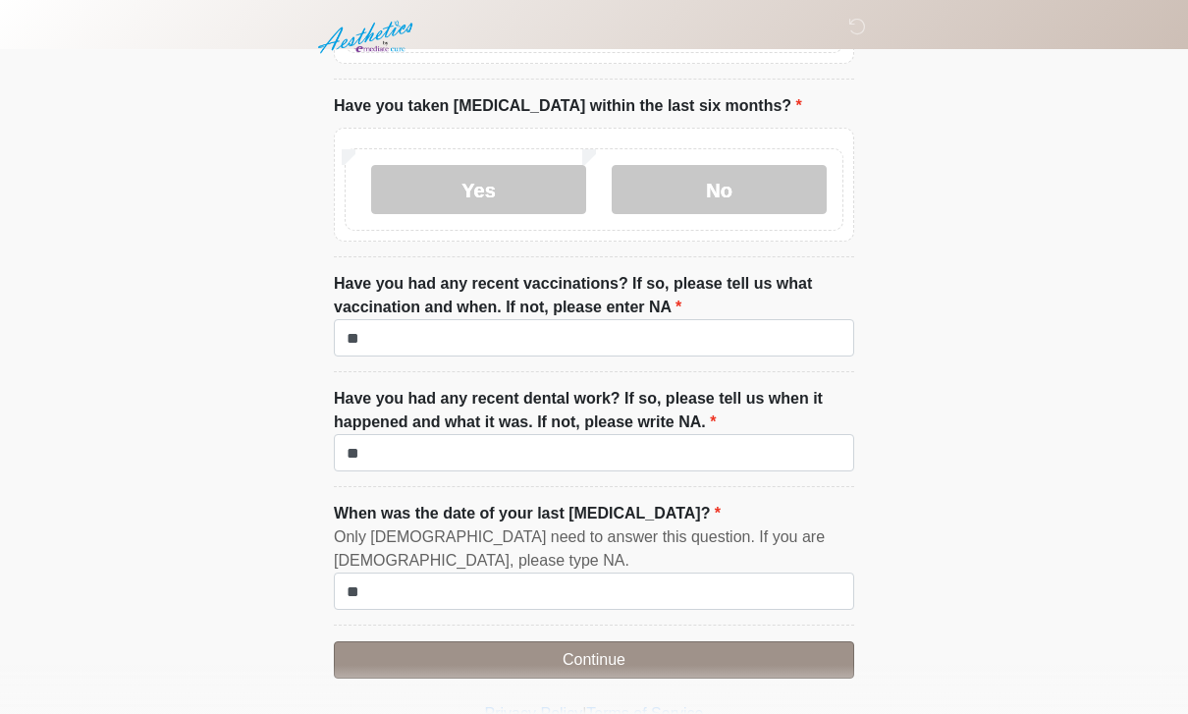
click at [611, 659] on button "Continue" at bounding box center [594, 659] width 521 height 37
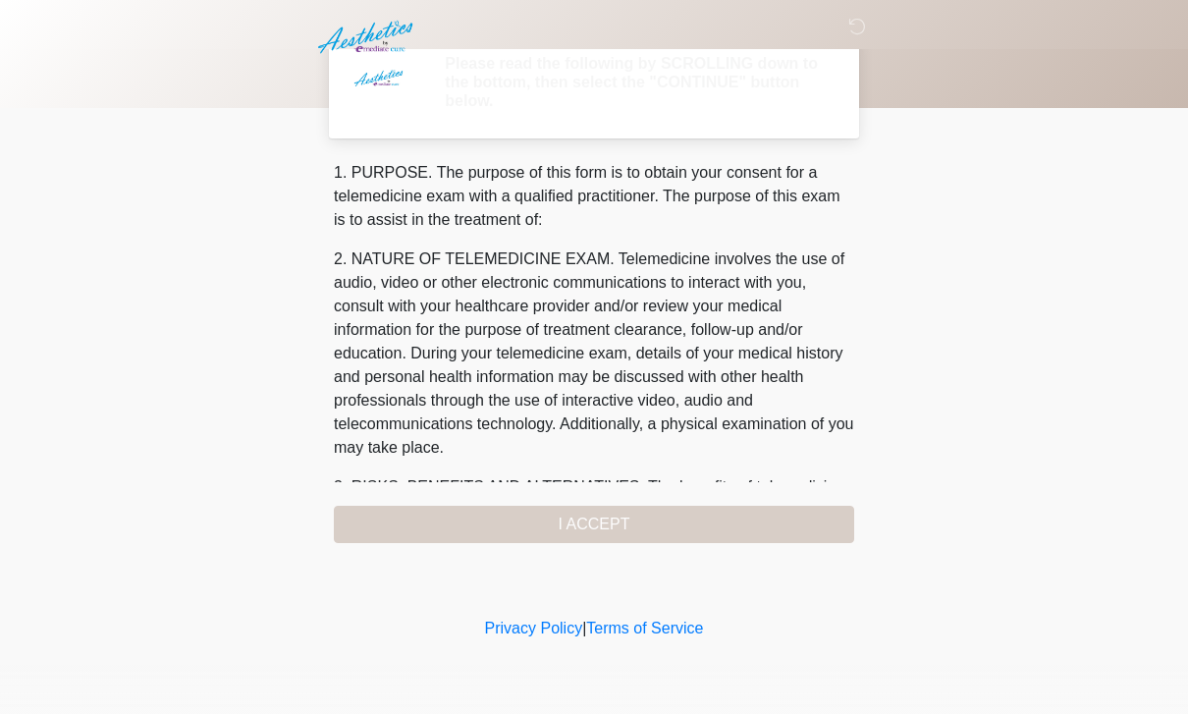
scroll to position [0, 0]
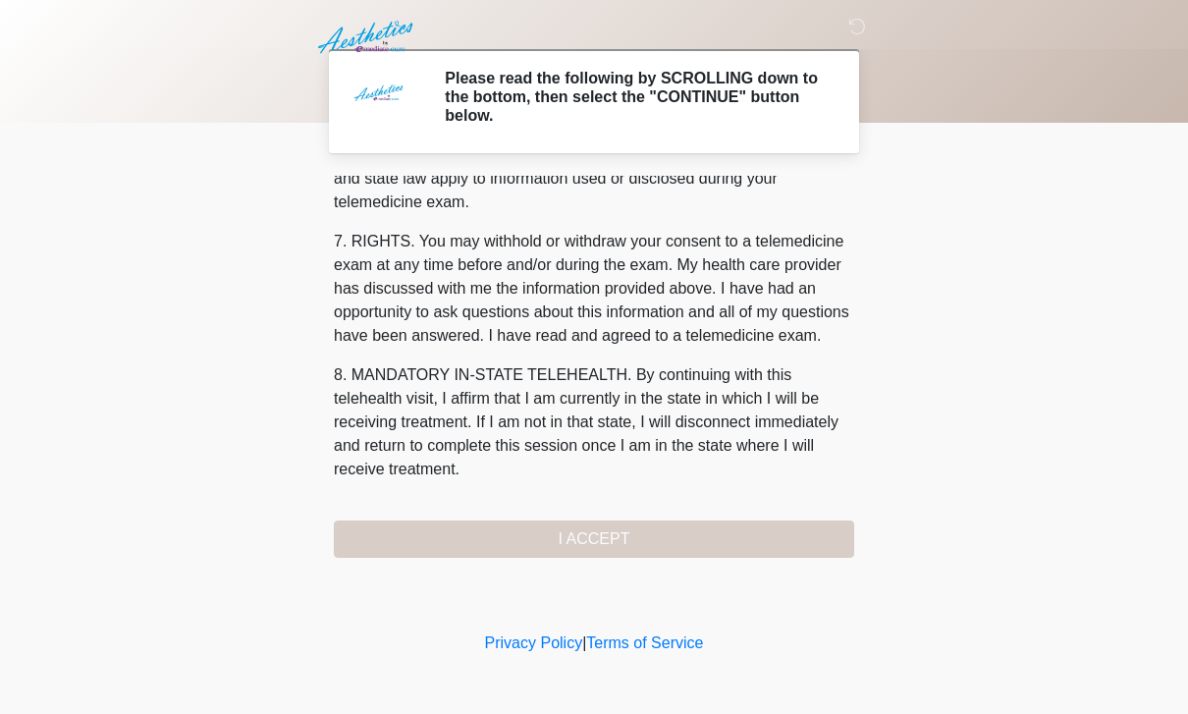
click at [677, 537] on div "1. PURPOSE. The purpose of this form is to obtain your consent for a telemedici…" at bounding box center [594, 367] width 521 height 382
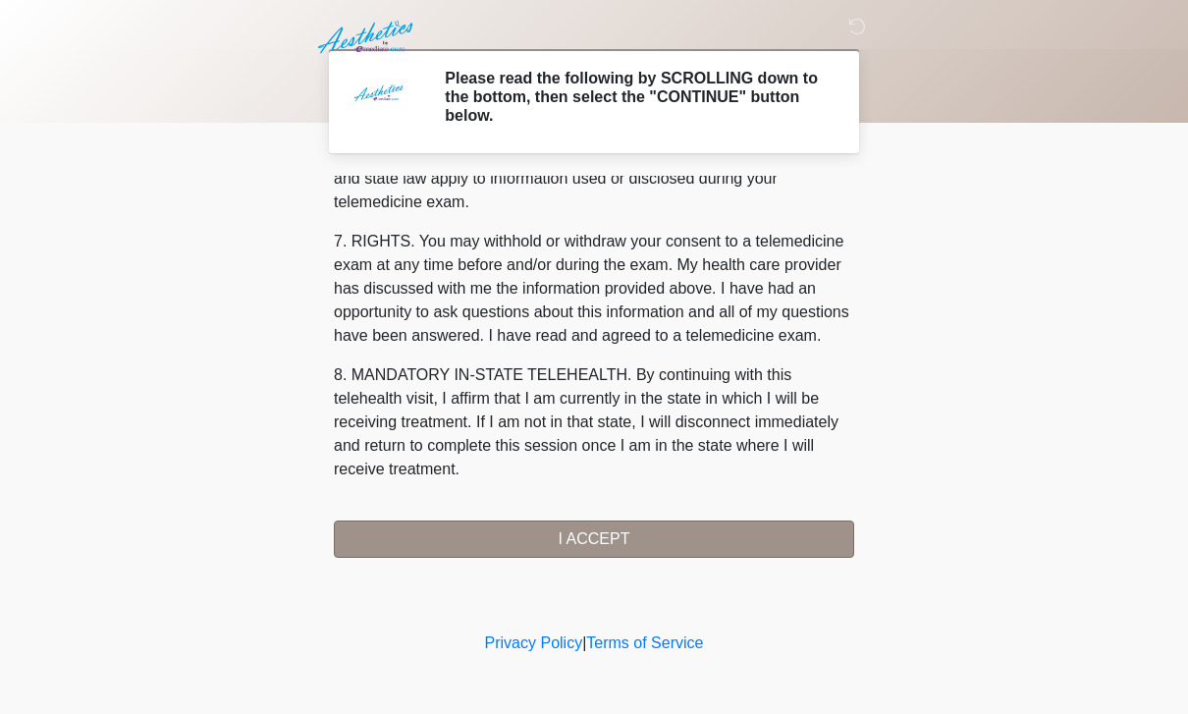
click at [649, 525] on button "I ACCEPT" at bounding box center [594, 539] width 521 height 37
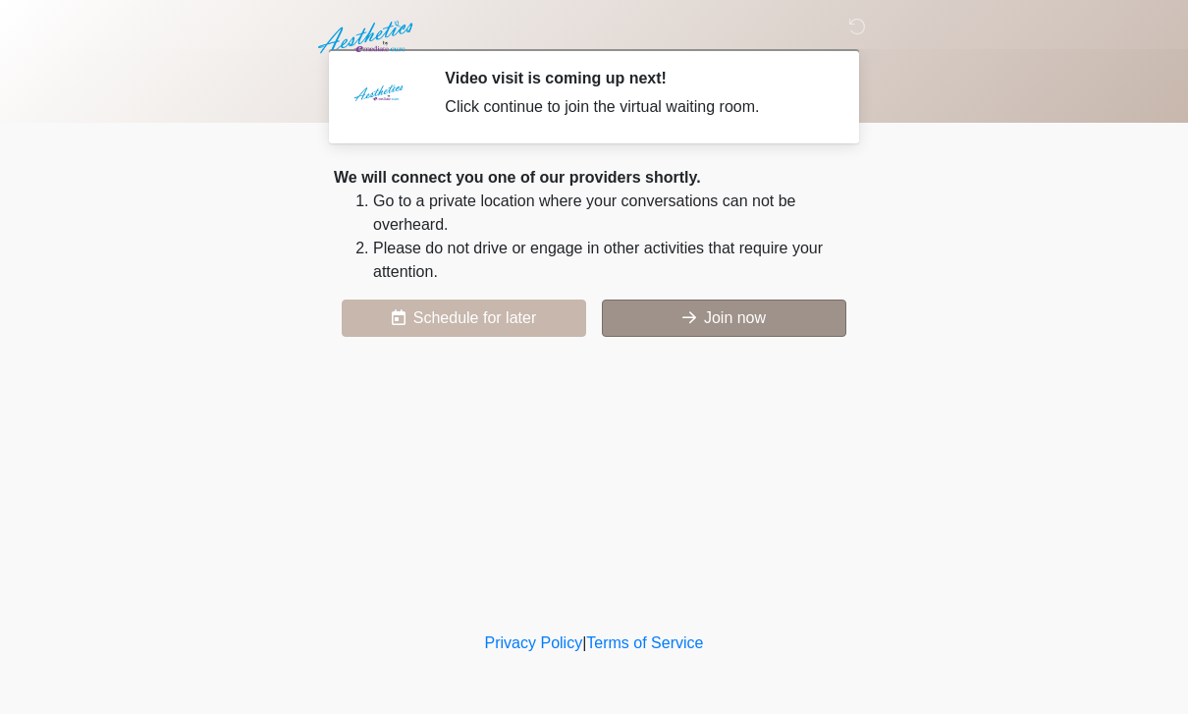
click at [776, 309] on button "Join now" at bounding box center [724, 318] width 245 height 37
